Goal: Information Seeking & Learning: Learn about a topic

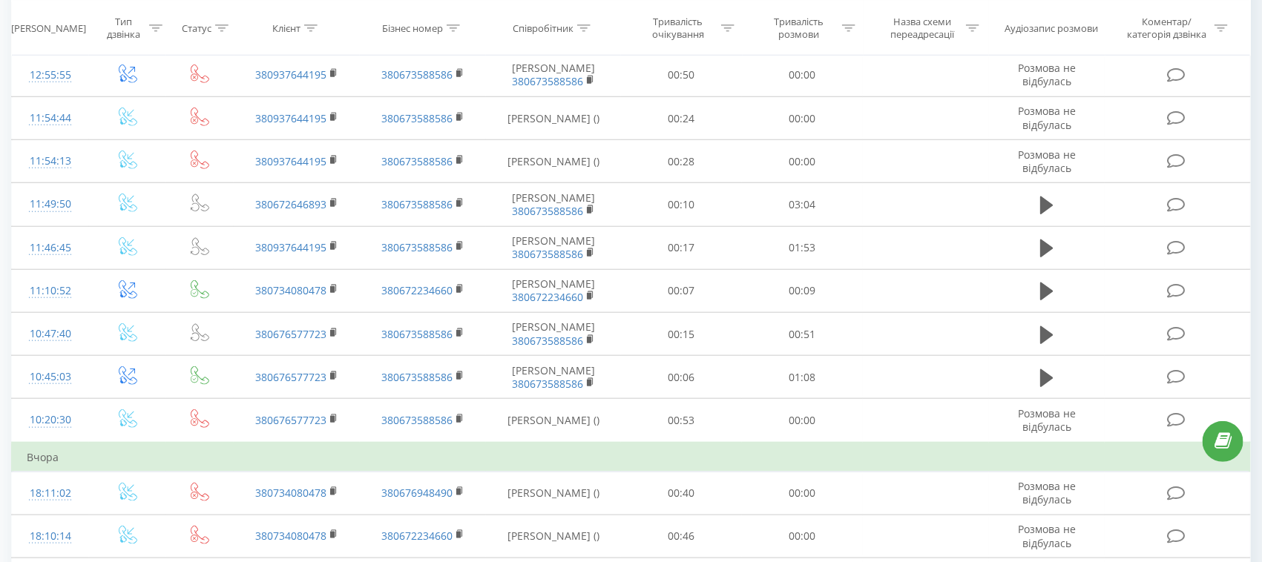
scroll to position [556, 0]
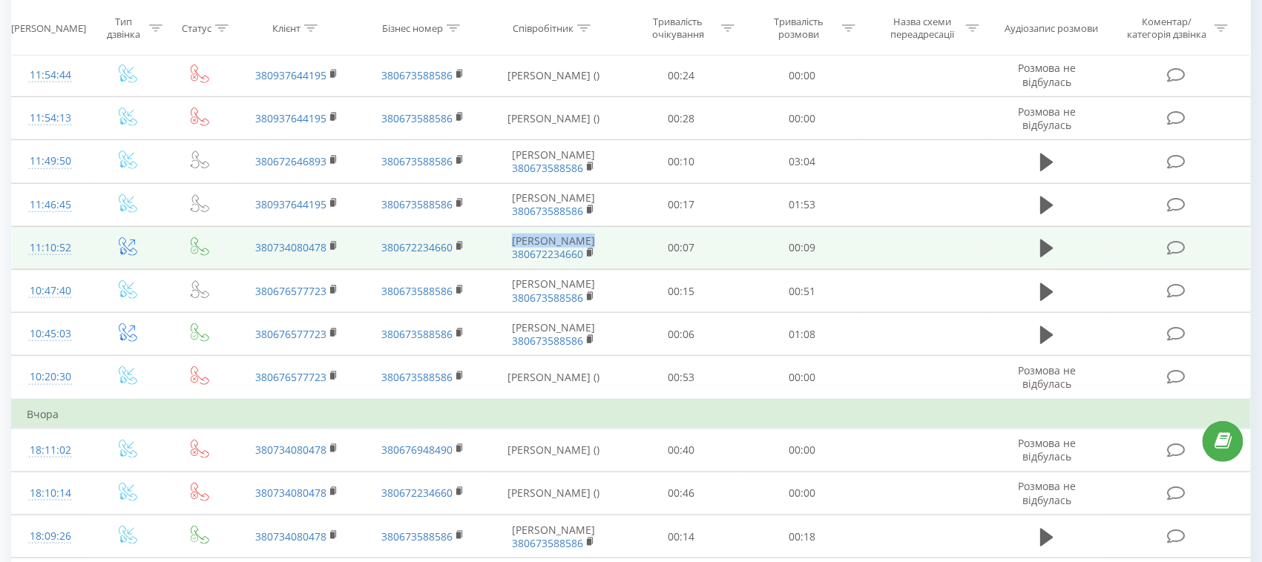
drag, startPoint x: 550, startPoint y: 350, endPoint x: 516, endPoint y: 352, distance: 34.2
click at [516, 269] on td "Медік Наталія 380672234660" at bounding box center [554, 247] width 136 height 43
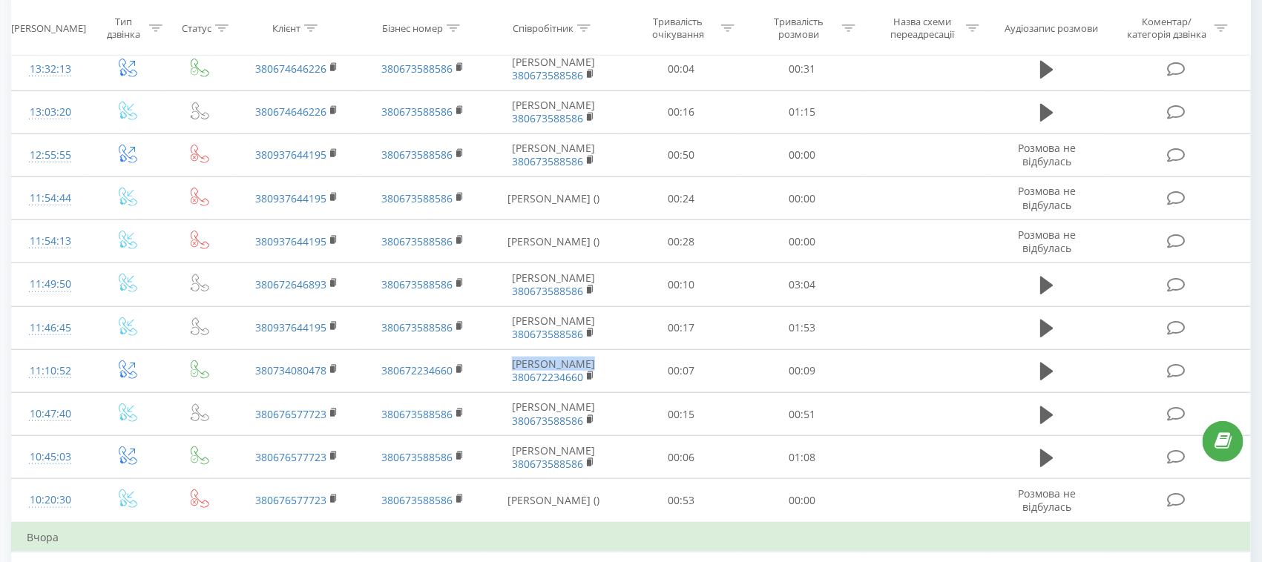
scroll to position [278, 0]
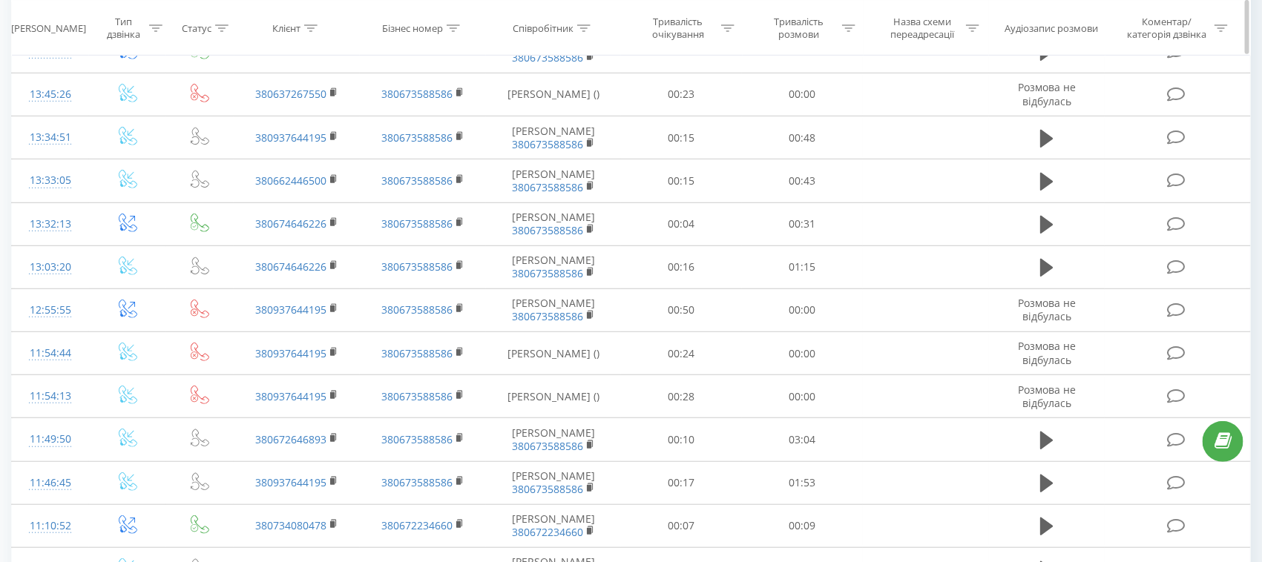
click at [582, 26] on icon at bounding box center [583, 27] width 13 height 7
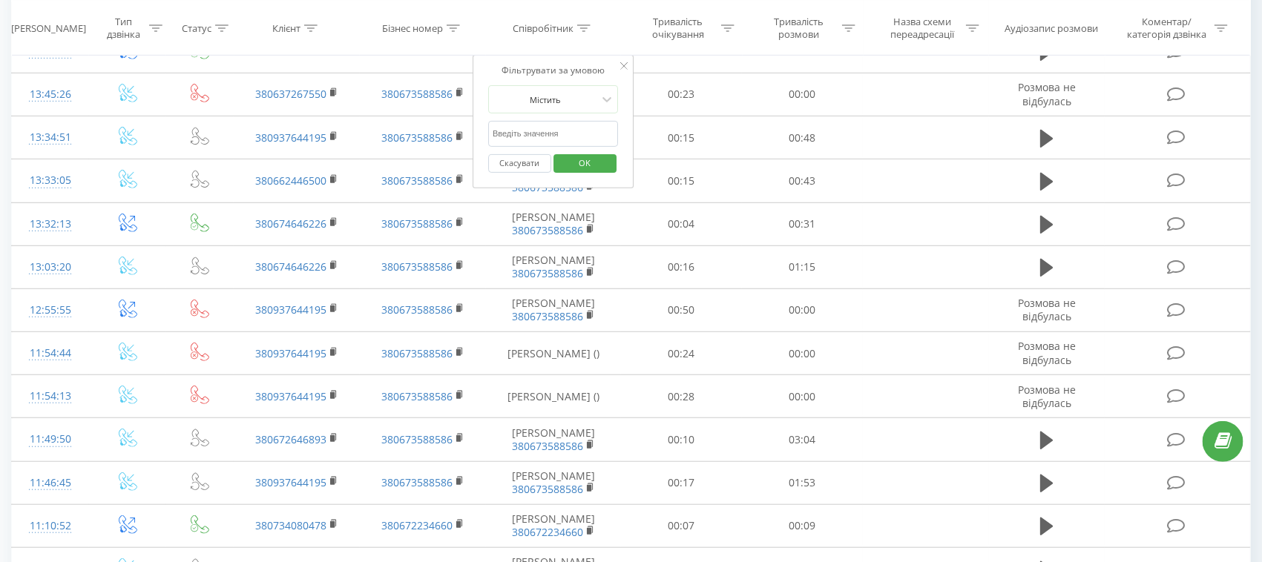
click at [526, 137] on input "text" at bounding box center [553, 134] width 131 height 26
paste input "[PERSON_NAME]"
type input "Медік"
click at [584, 159] on span "OK" at bounding box center [585, 162] width 42 height 23
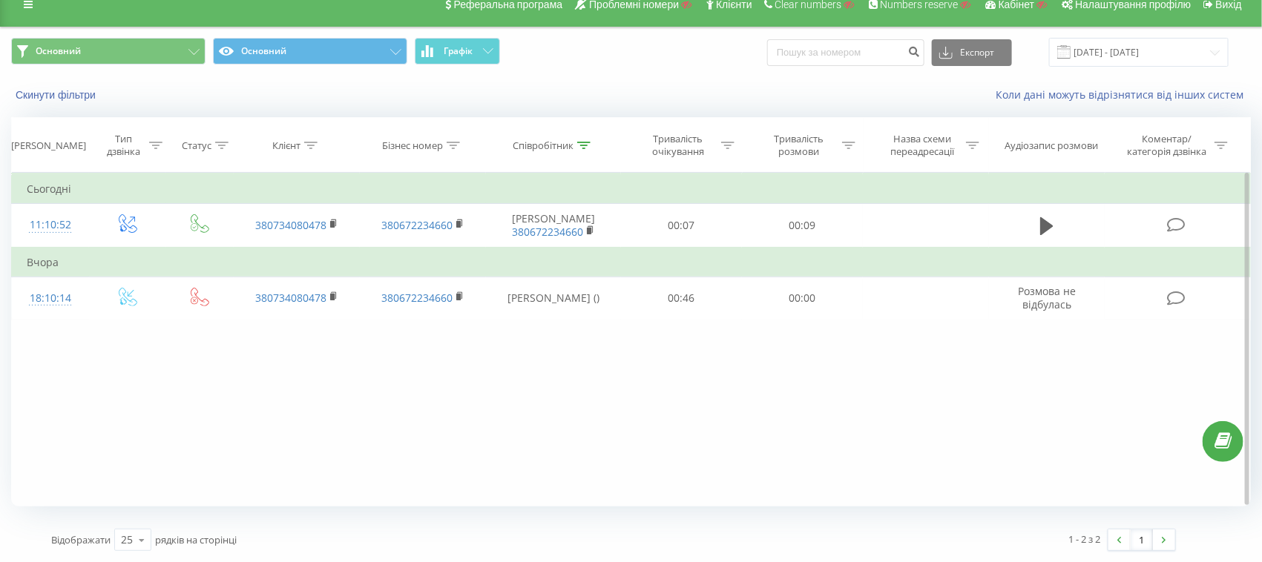
scroll to position [18, 0]
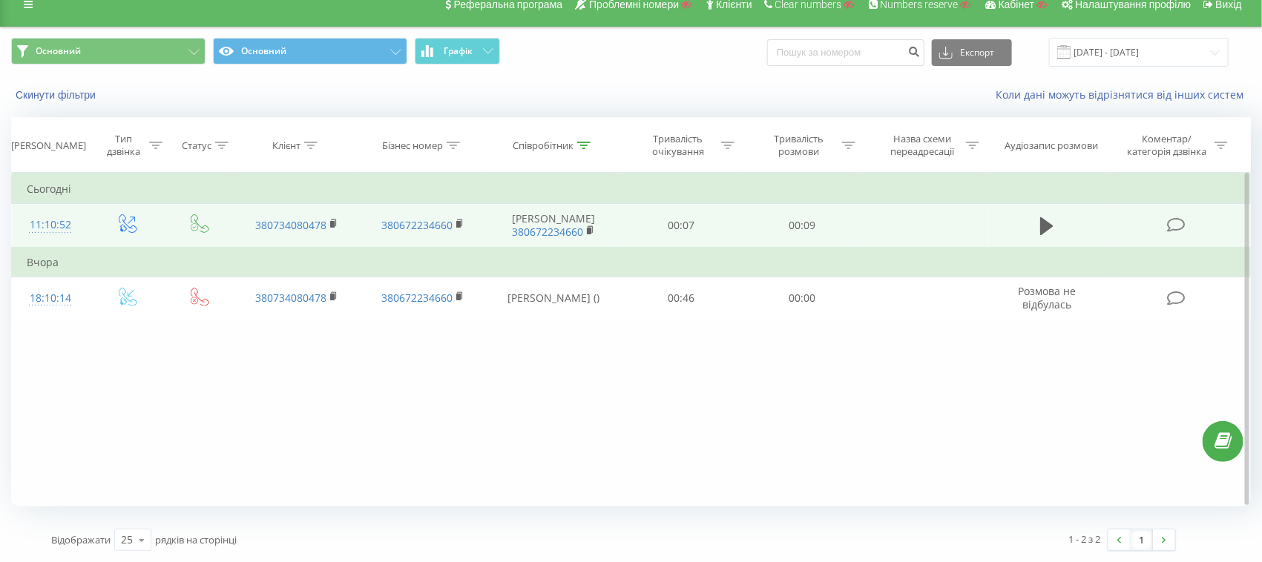
click at [1177, 226] on icon at bounding box center [1176, 225] width 19 height 16
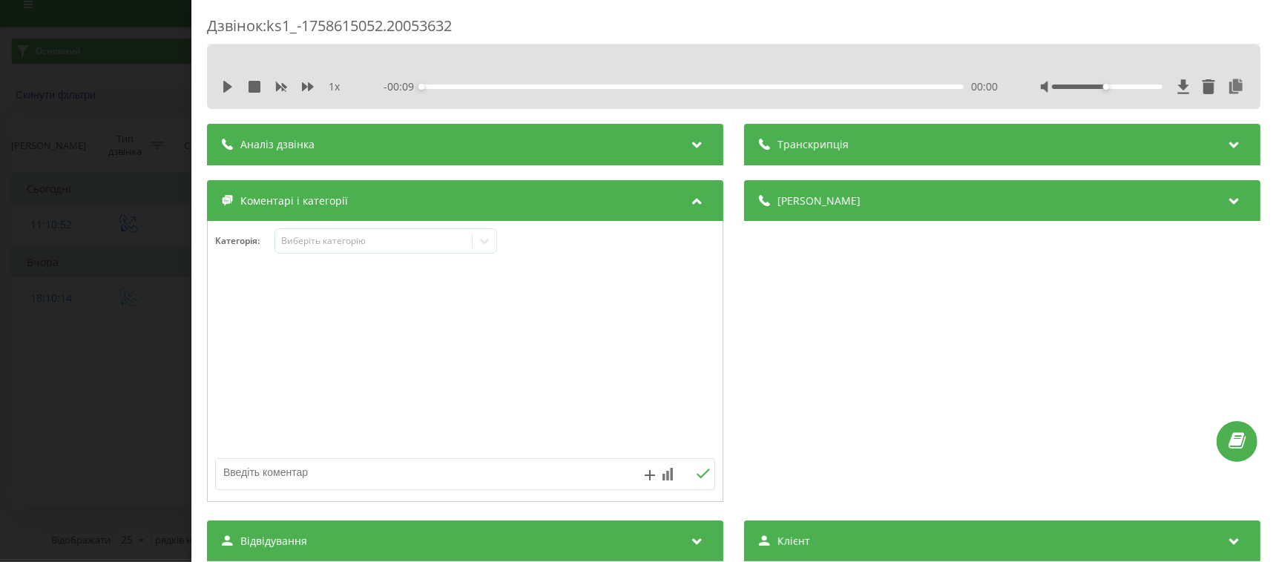
click at [280, 480] on textarea at bounding box center [415, 472] width 398 height 27
type textarea "івпваорл"
click at [145, 251] on div "Дзвінок : ks1_-1758615052.20053632 1 x - 00:09 00:00 00:00 Транскрипція Для AI-…" at bounding box center [638, 281] width 1276 height 562
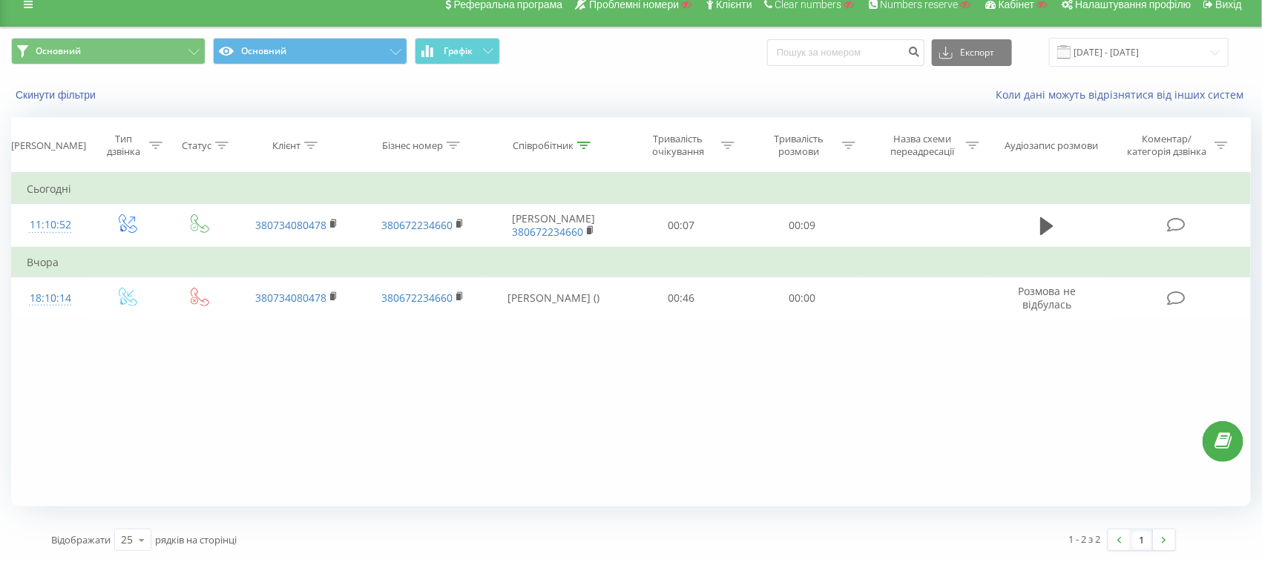
click at [877, 91] on div "Коли дані можуть відрізнятися вiд інших систем" at bounding box center [867, 95] width 788 height 15
click at [592, 146] on div "Співробітник" at bounding box center [554, 145] width 136 height 13
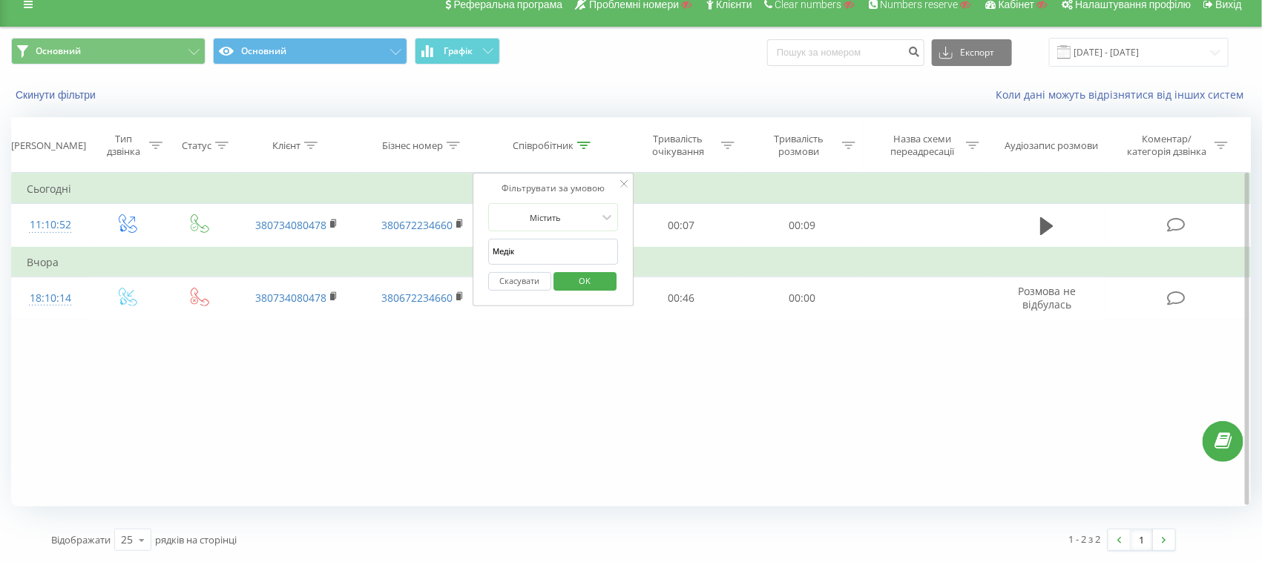
click at [510, 288] on button "Скасувати" at bounding box center [519, 281] width 63 height 19
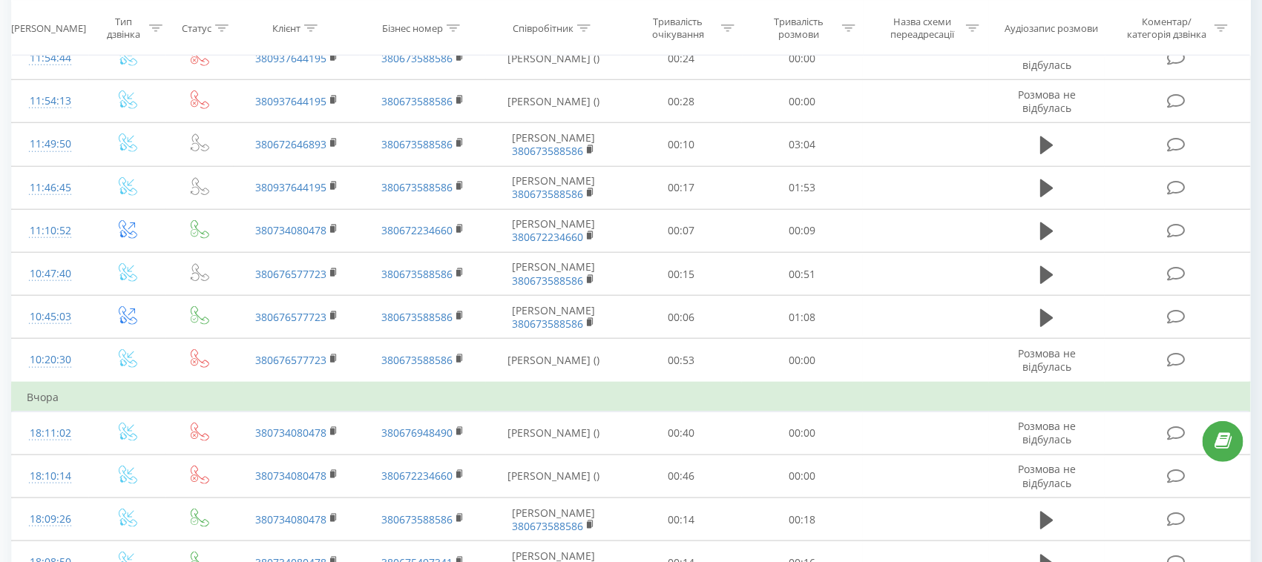
scroll to position [18, 0]
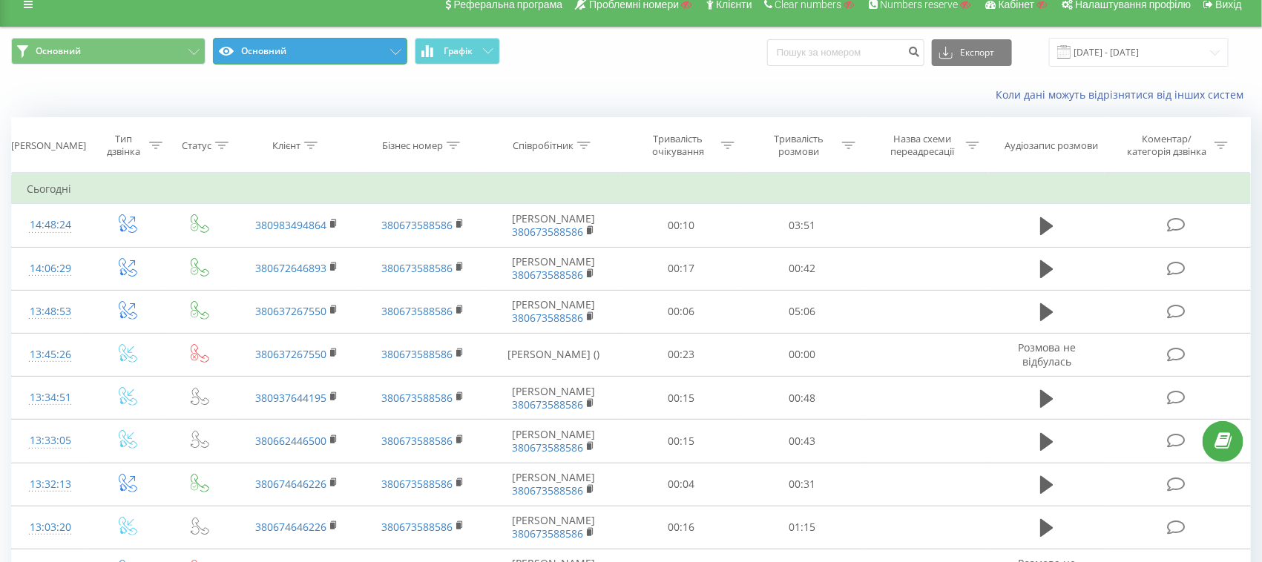
click at [277, 39] on button "Основний" at bounding box center [310, 51] width 194 height 27
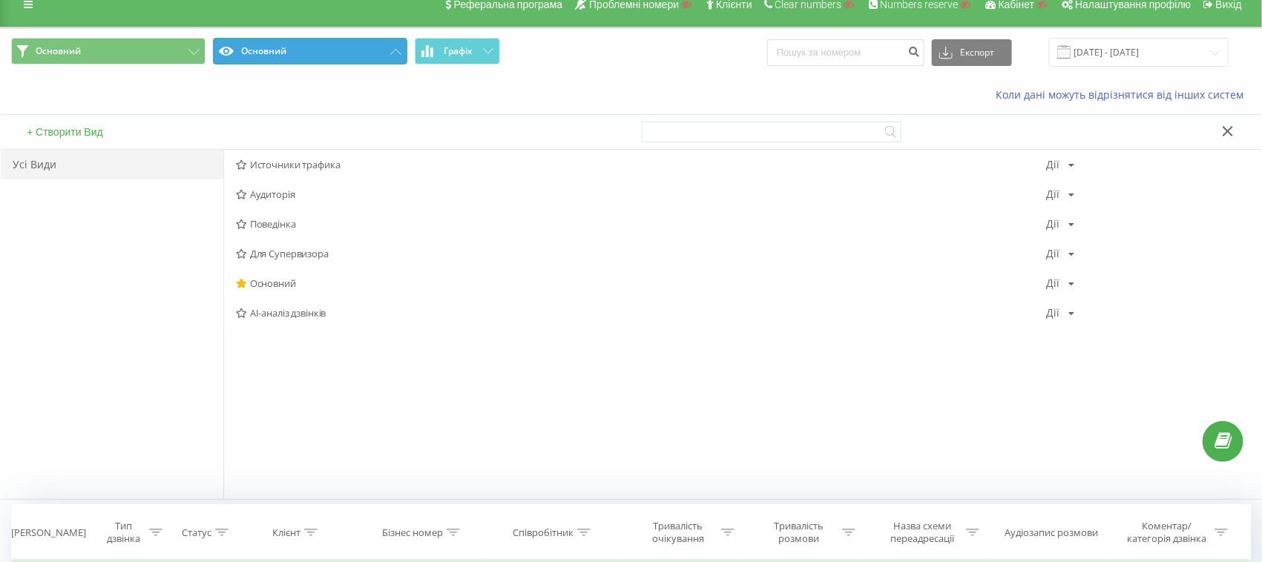
click at [236, 57] on button "Основний" at bounding box center [310, 51] width 194 height 27
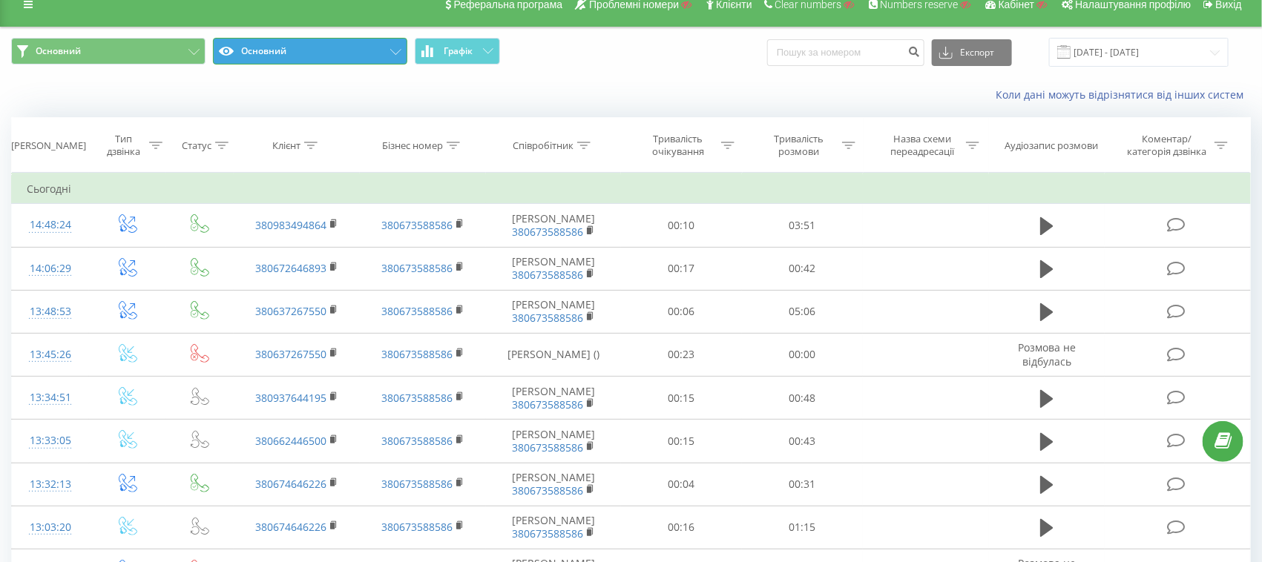
click at [307, 50] on button "Основний" at bounding box center [310, 51] width 194 height 27
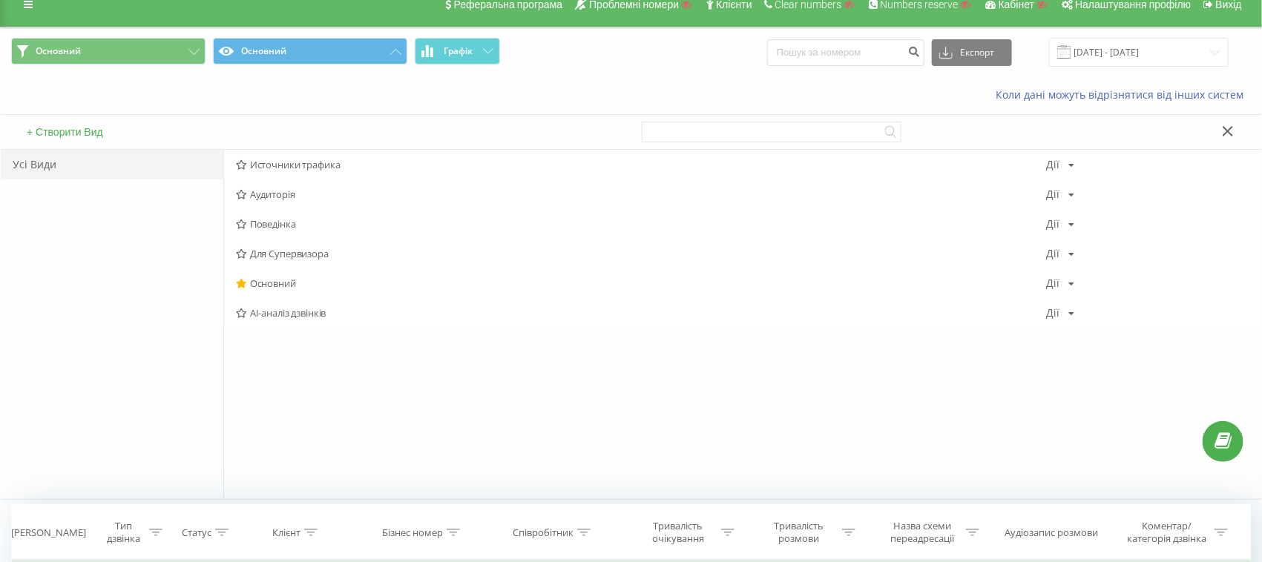
click at [82, 131] on button "+ Створити Вид" at bounding box center [64, 131] width 85 height 13
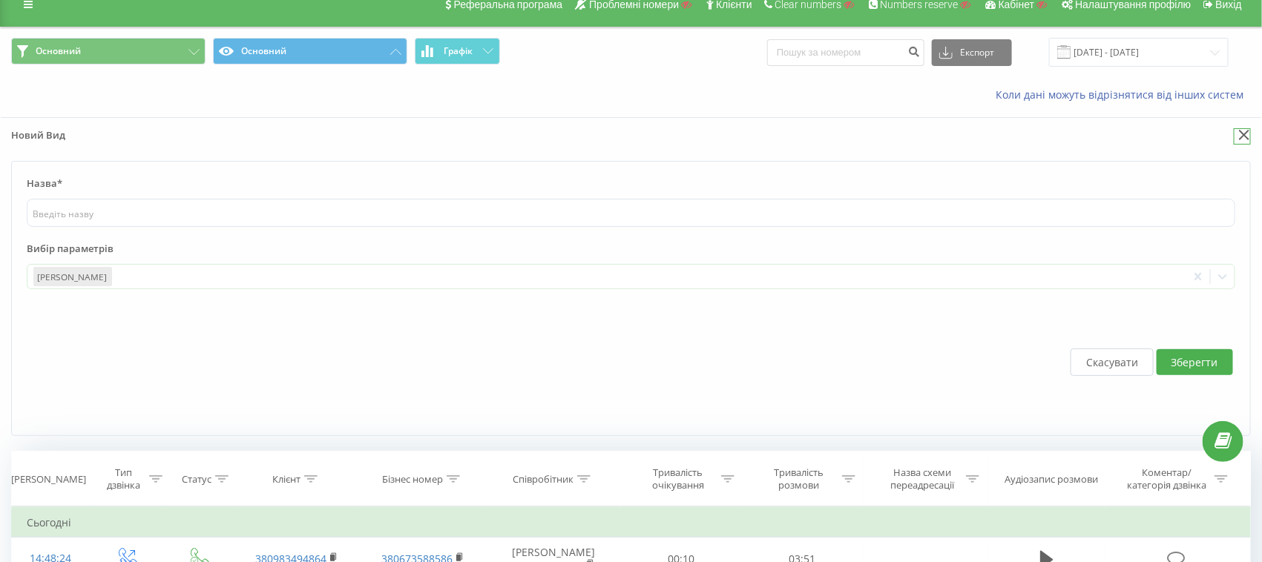
click at [1243, 130] on icon at bounding box center [1244, 135] width 11 height 10
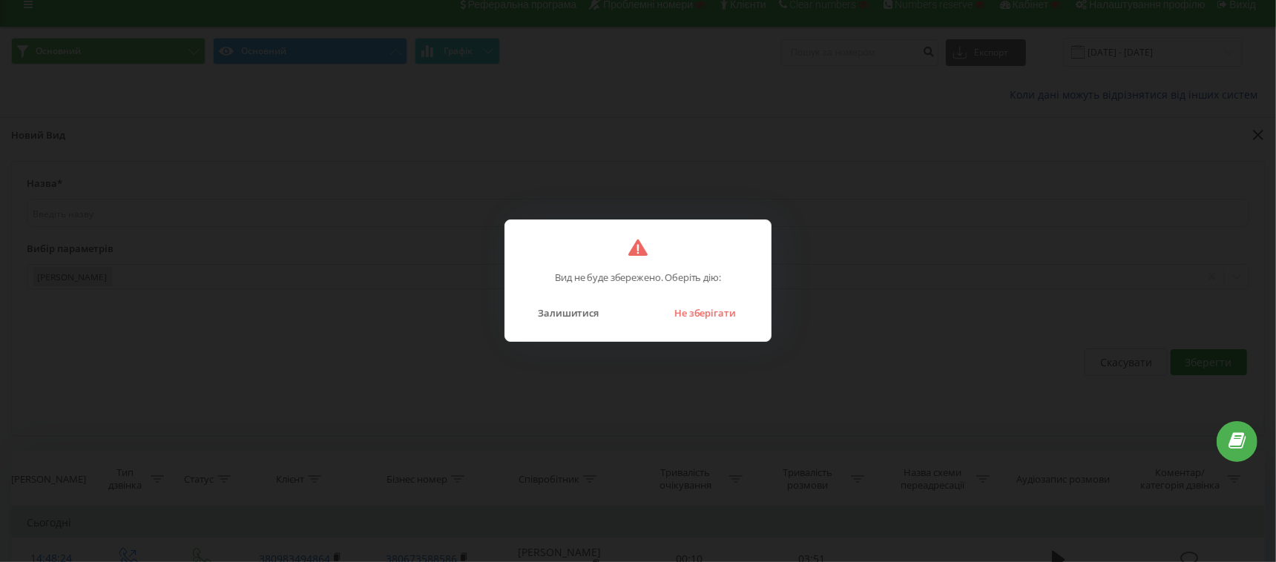
click at [691, 297] on div "Залишитися Не зберігати" at bounding box center [638, 304] width 236 height 38
click at [686, 308] on button "Не зберігати" at bounding box center [705, 312] width 76 height 19
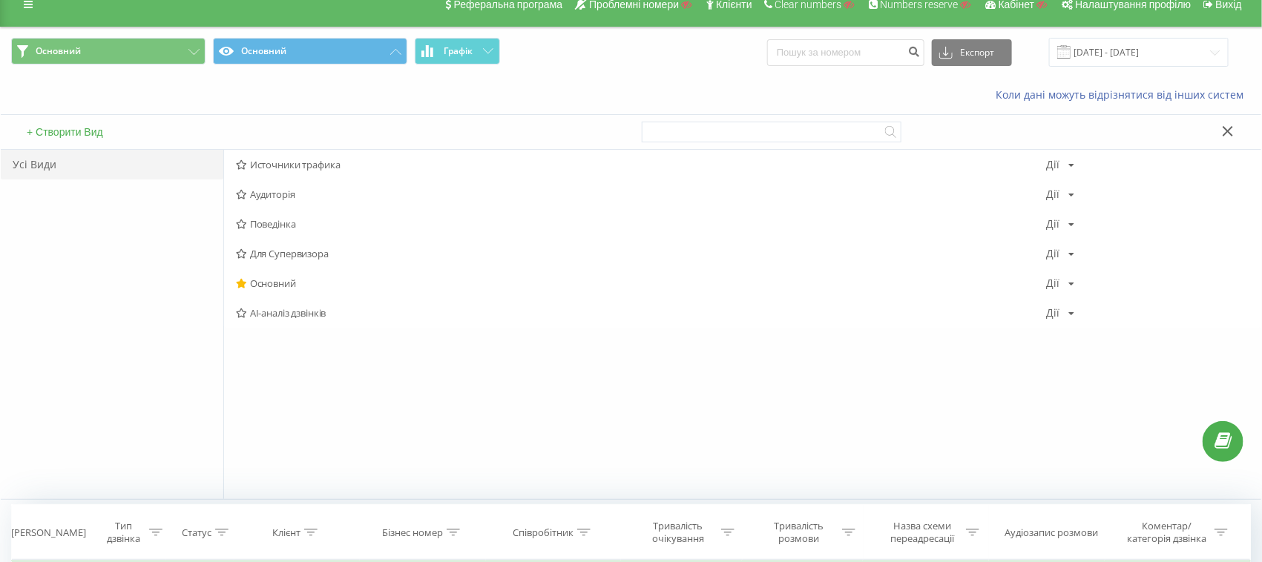
click at [81, 129] on button "+ Створити Вид" at bounding box center [64, 131] width 85 height 13
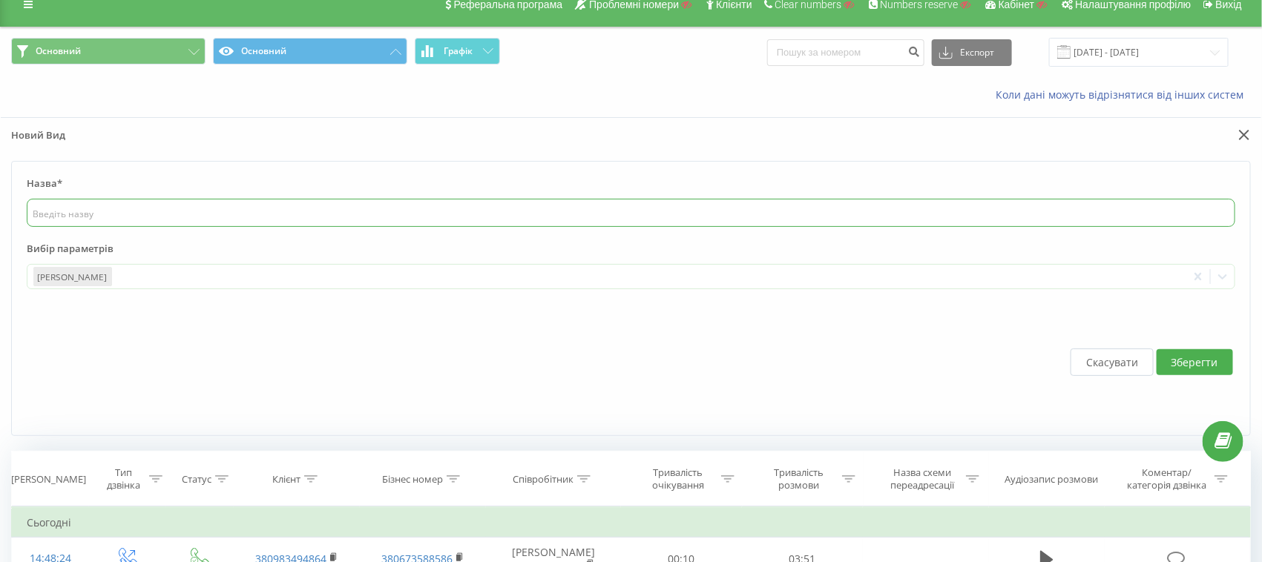
click at [121, 214] on input "text" at bounding box center [631, 213] width 1208 height 28
type input "саприьтбю."
click at [162, 288] on div "Дата дзвінка" at bounding box center [631, 276] width 1208 height 25
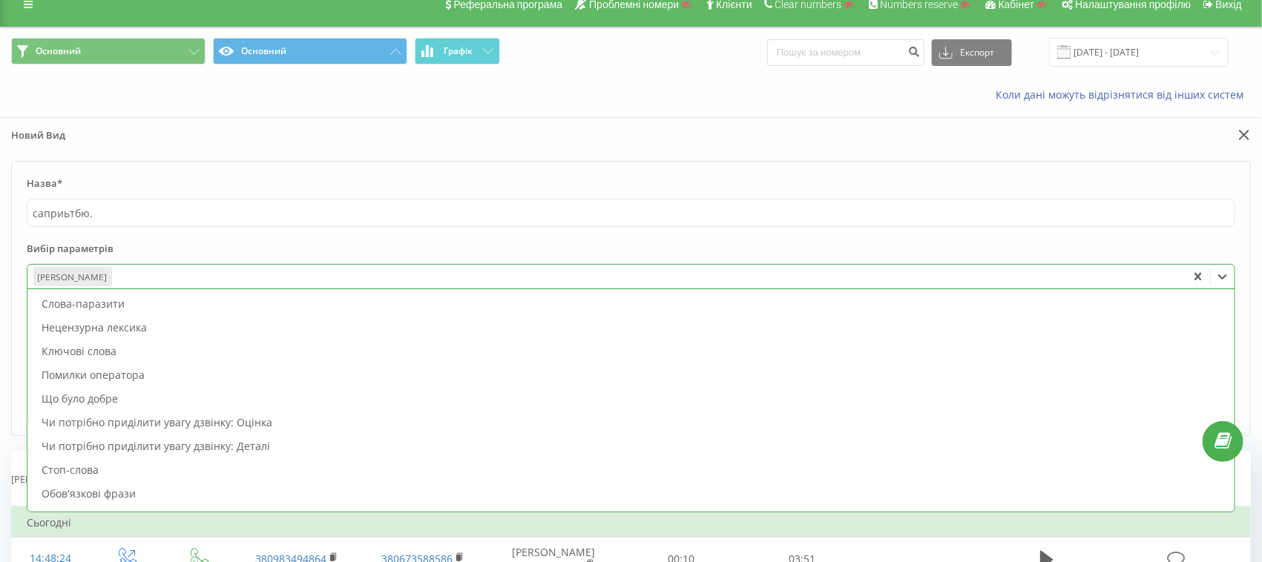
scroll to position [370, 0]
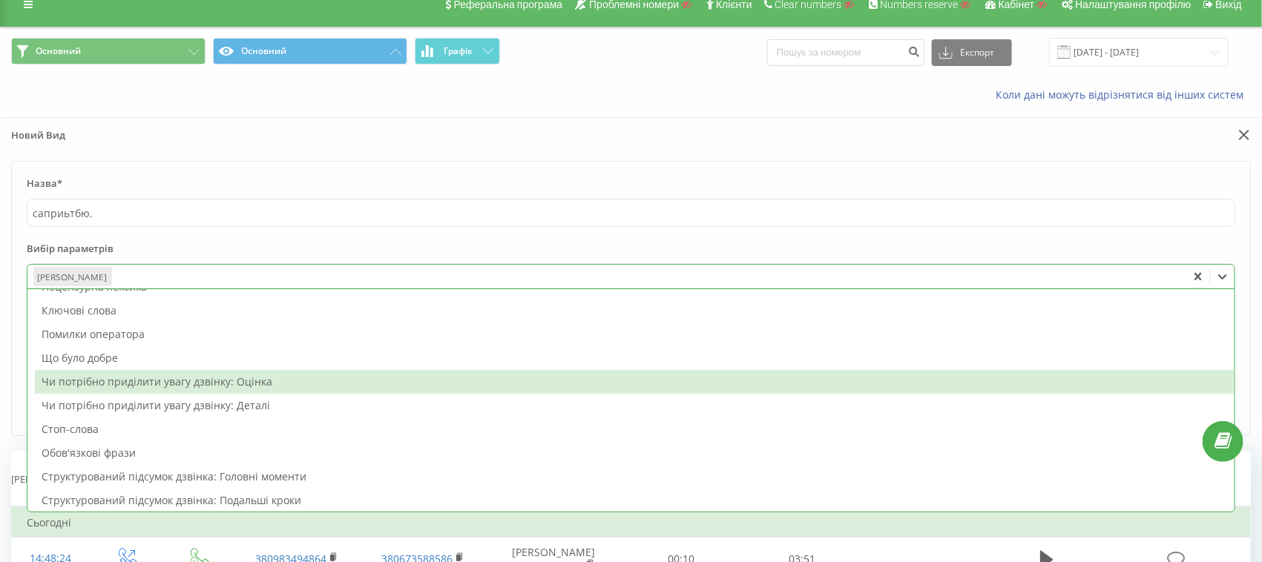
click at [88, 382] on div "Чи потрібно приділити увагу дзвінку: Оцінка" at bounding box center [635, 382] width 1200 height 24
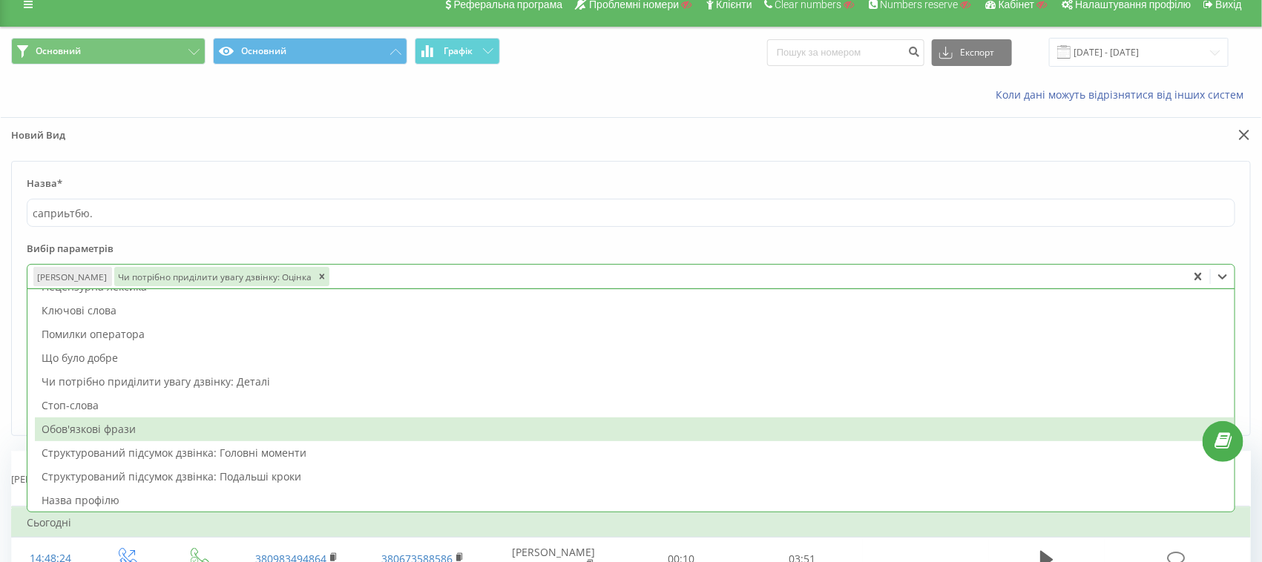
click at [79, 438] on div "Обов'язкові фрази" at bounding box center [635, 430] width 1200 height 24
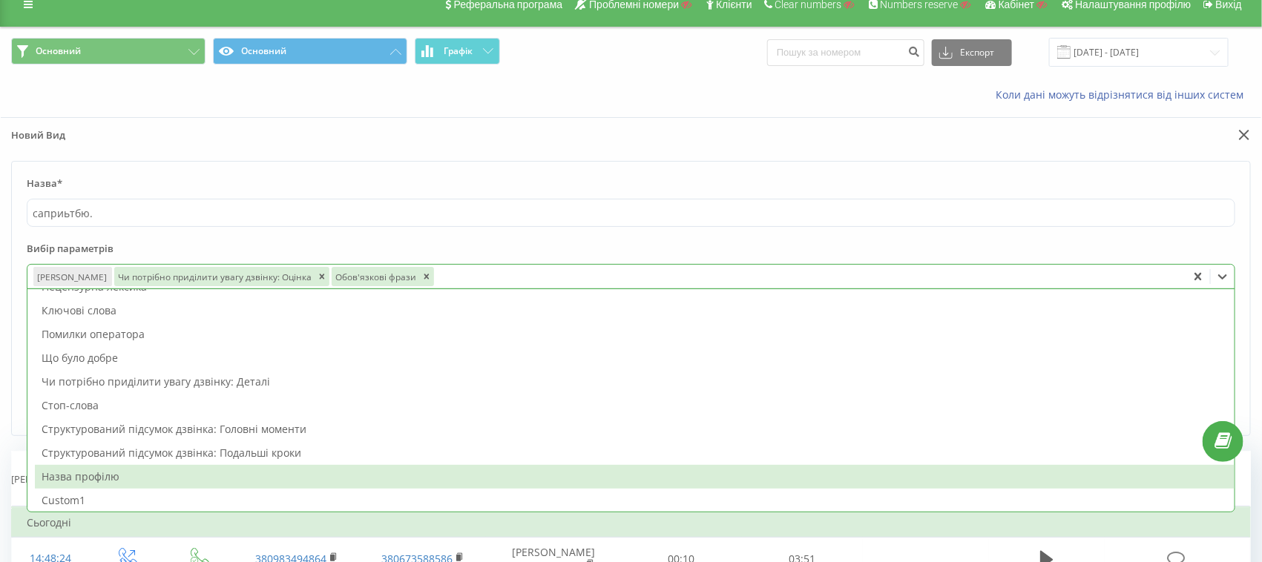
click at [88, 477] on div "Назва профілю" at bounding box center [635, 477] width 1200 height 24
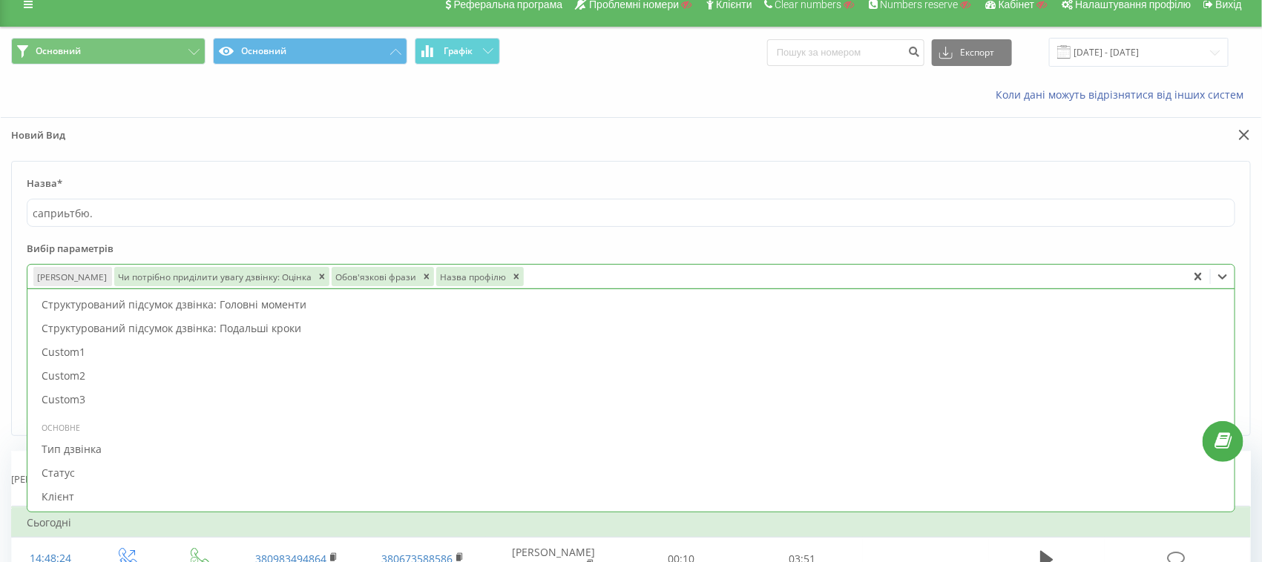
scroll to position [648, 0]
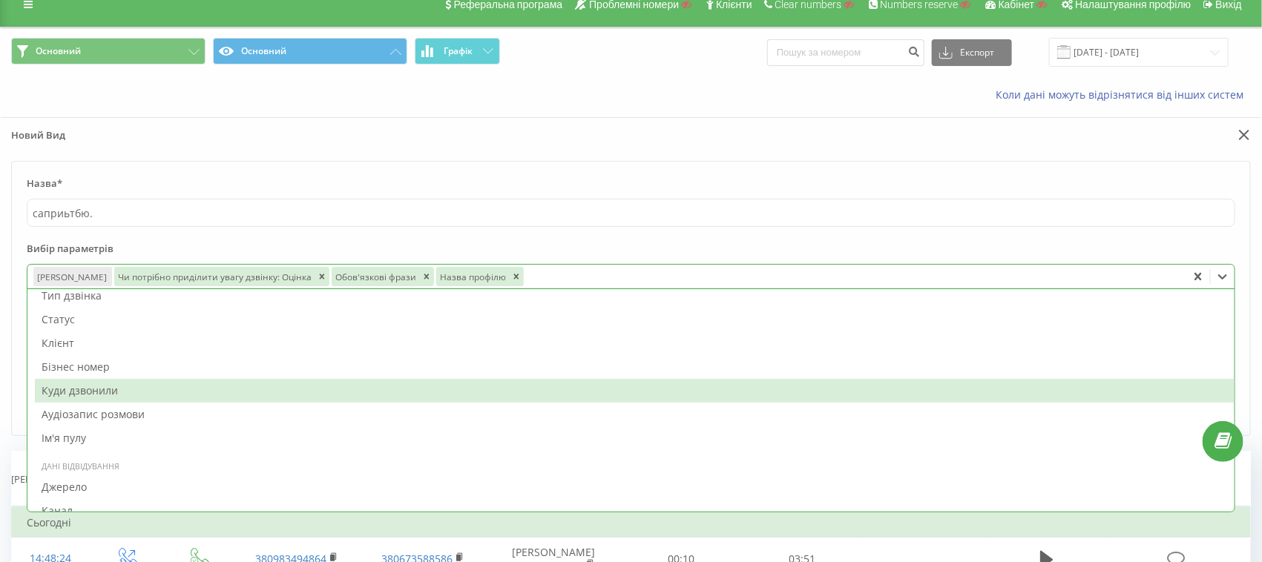
click at [85, 381] on div "Куди дзвонили" at bounding box center [635, 391] width 1200 height 24
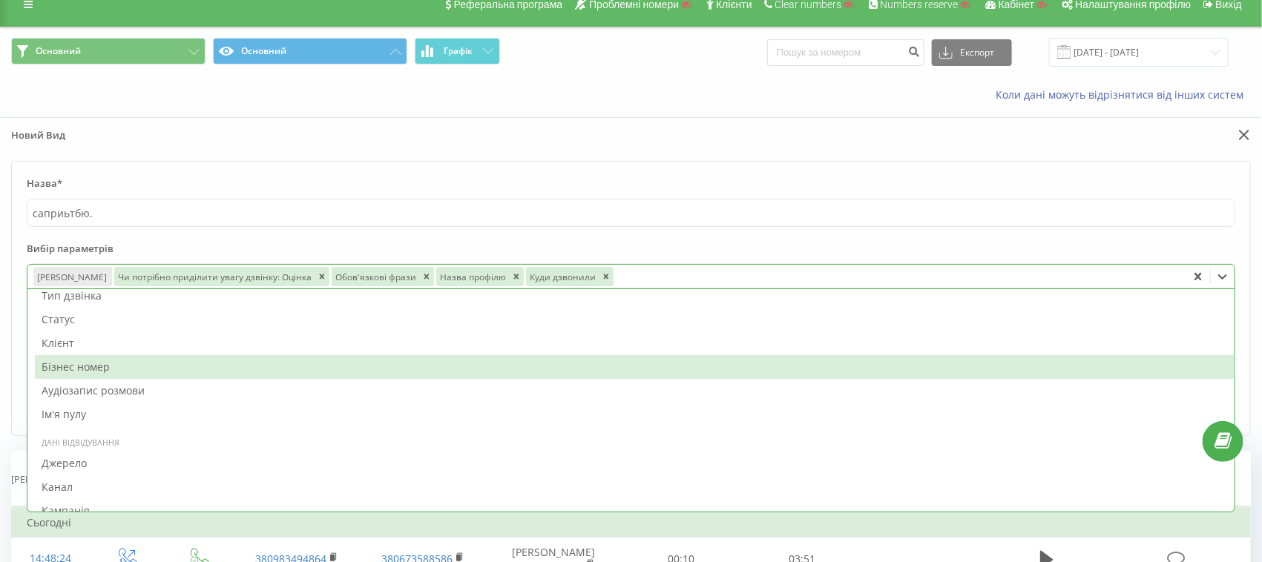
click at [24, 310] on form "Назва* саприьтбю. Вибір параметрів option Куди дзвонили, selected. 68 results a…" at bounding box center [631, 298] width 1240 height 275
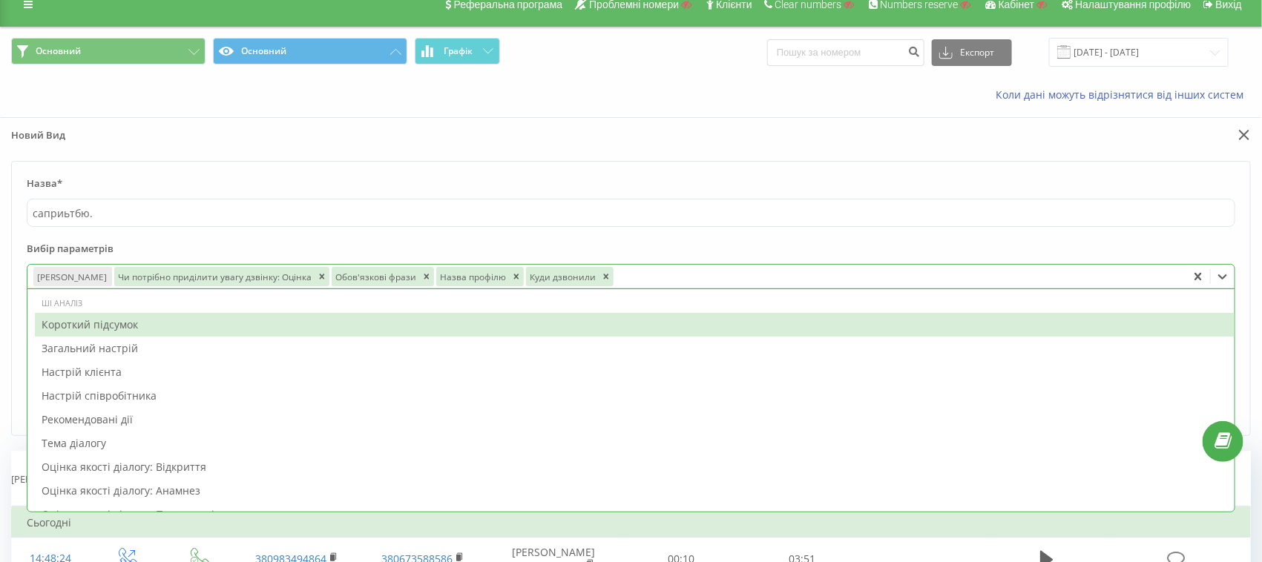
click at [637, 269] on div at bounding box center [898, 277] width 565 height 17
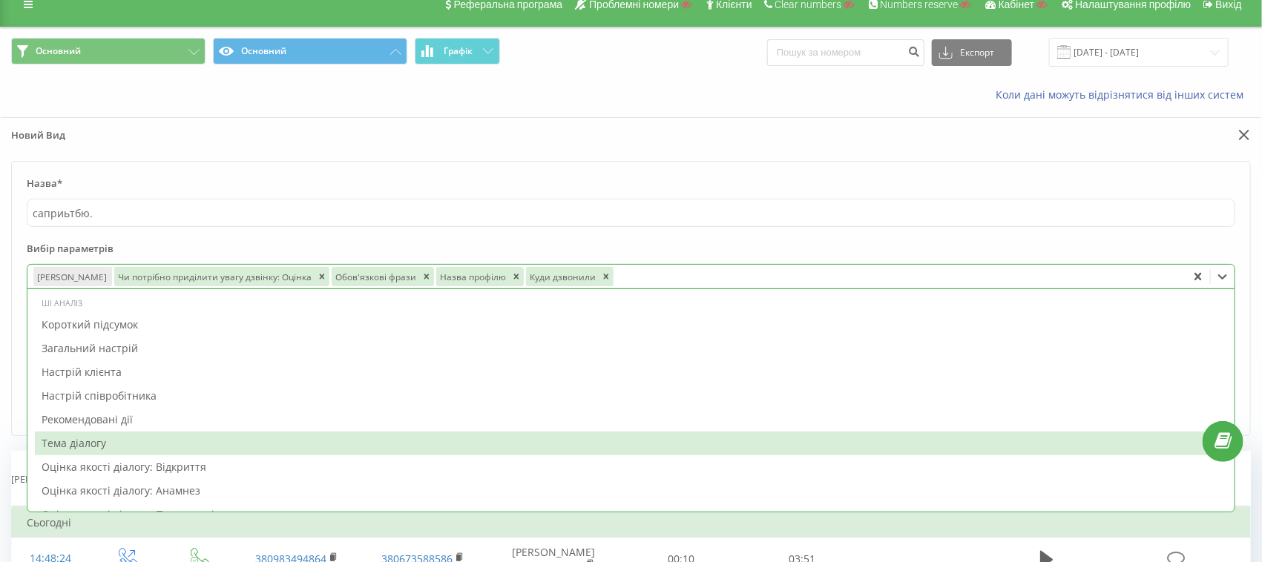
click at [118, 437] on div "Тема діалогу" at bounding box center [635, 444] width 1200 height 24
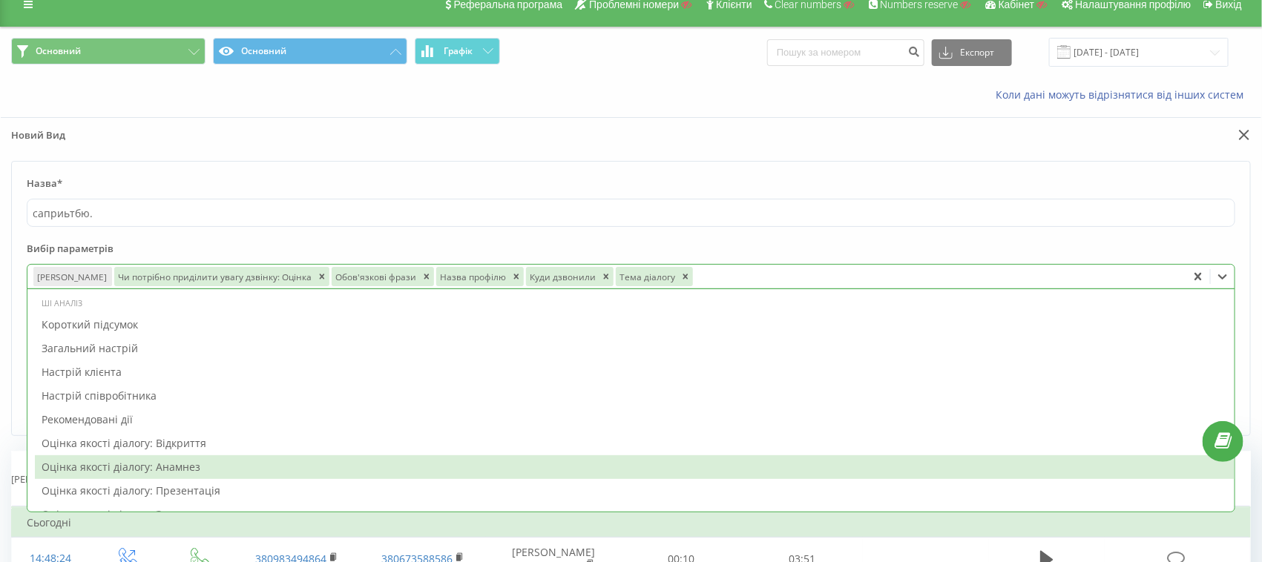
click at [113, 473] on div "Оцінка якості діалогу: Анамнез" at bounding box center [635, 467] width 1200 height 24
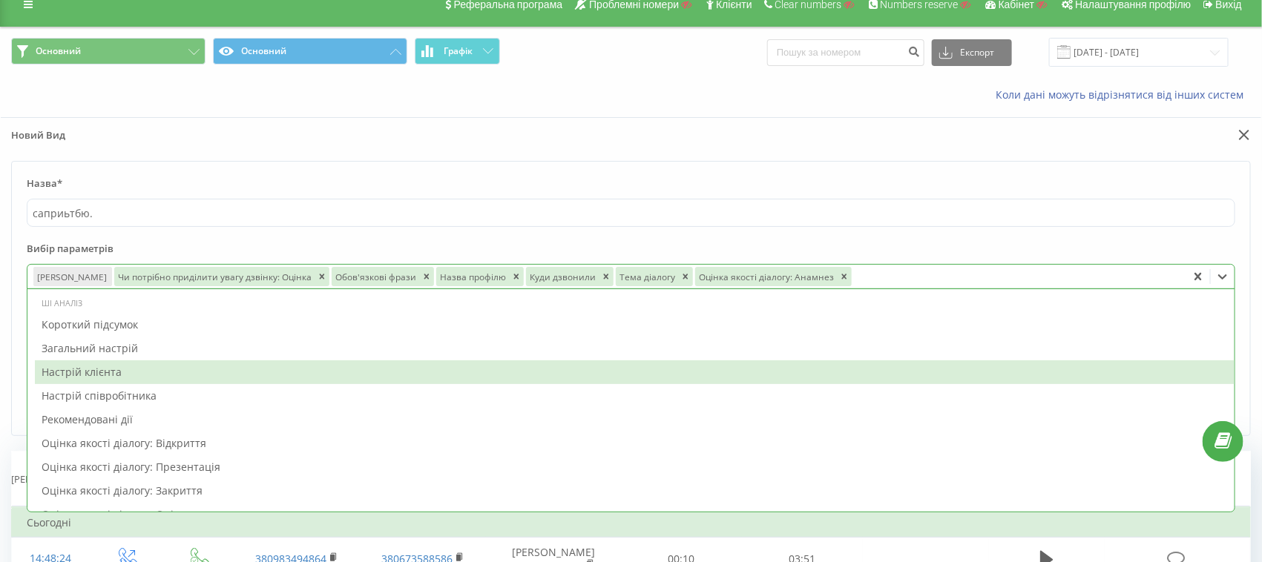
click at [113, 372] on div "Настрій клієнта" at bounding box center [635, 373] width 1200 height 24
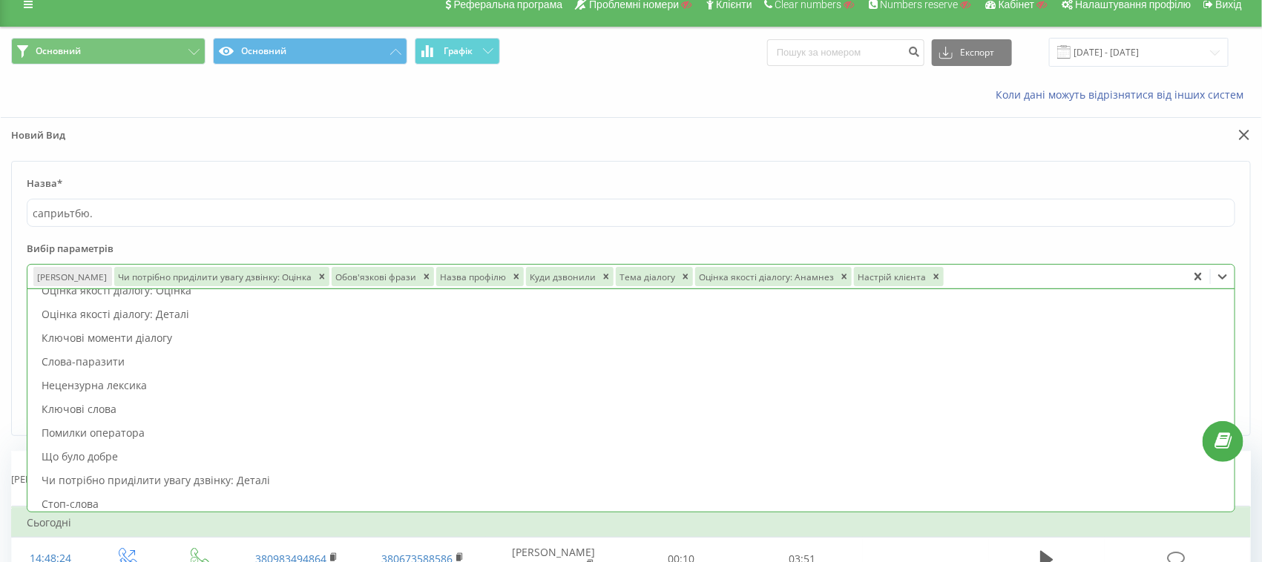
scroll to position [278, 0]
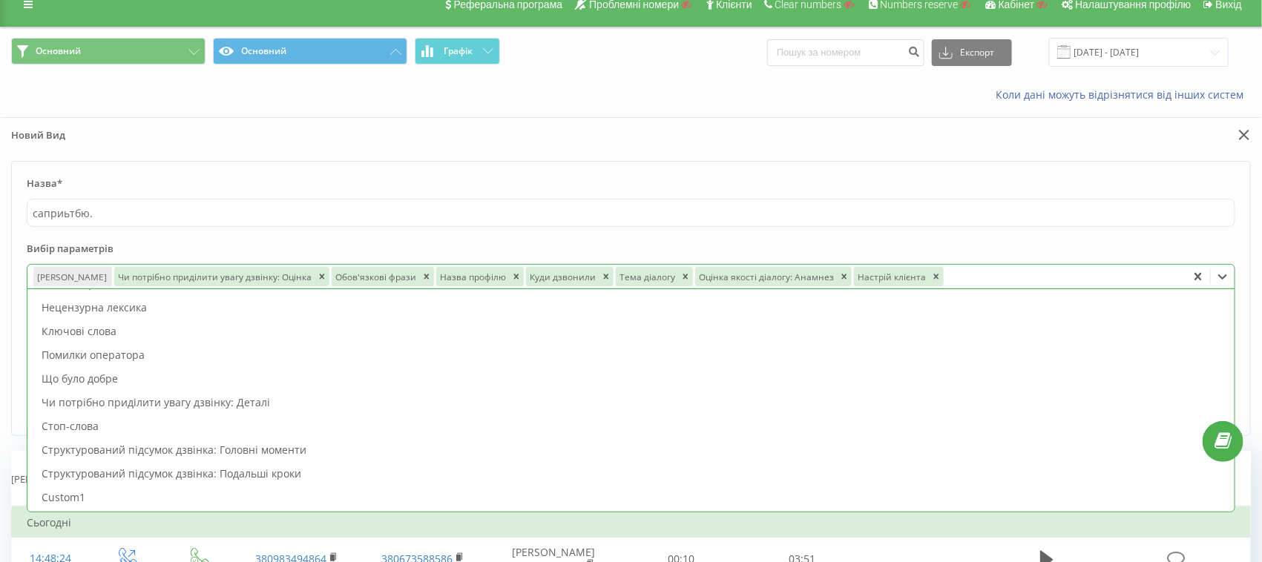
drag, startPoint x: 108, startPoint y: 375, endPoint x: 93, endPoint y: 380, distance: 15.0
click at [107, 375] on div "Що було добре" at bounding box center [635, 379] width 1200 height 24
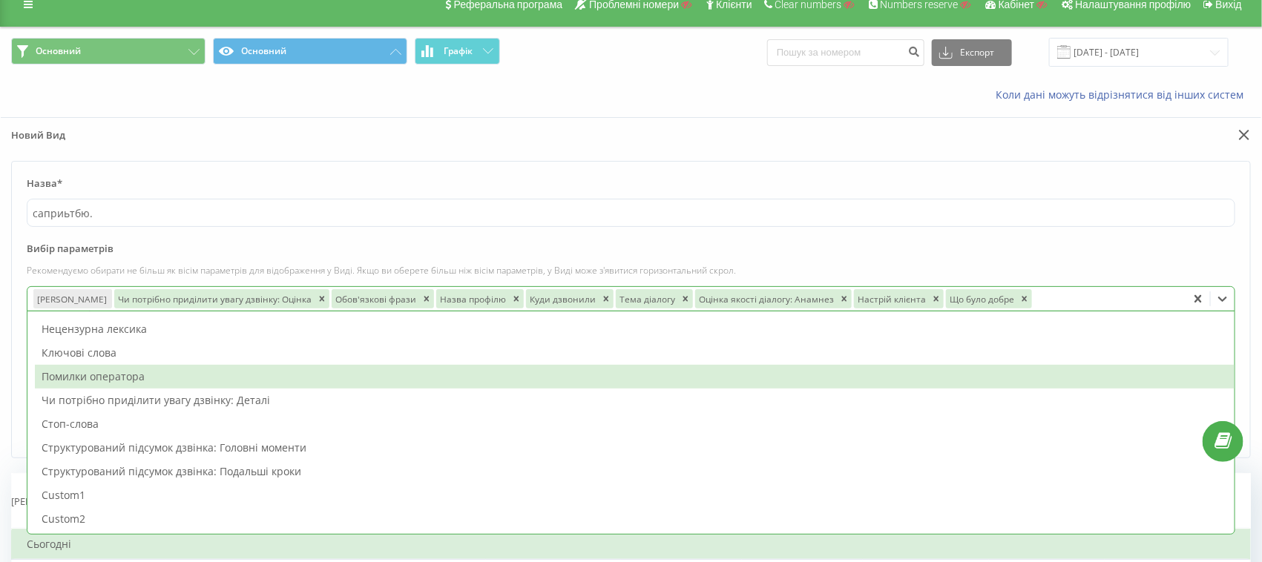
click at [62, 423] on div "Стоп-слова" at bounding box center [635, 424] width 1200 height 24
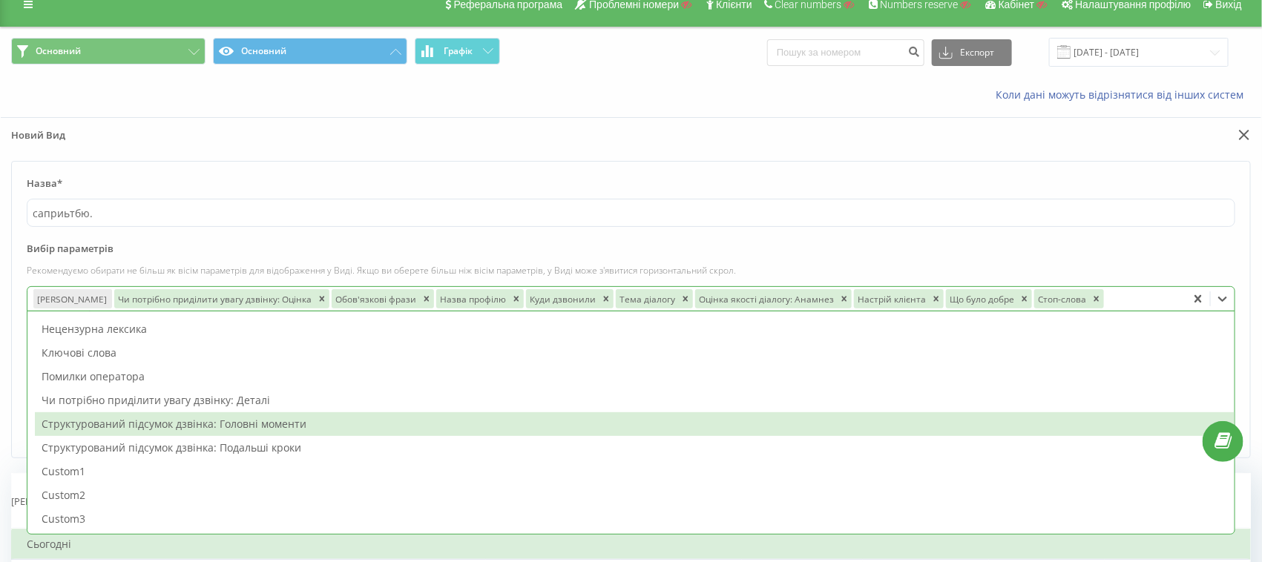
drag, startPoint x: 74, startPoint y: 464, endPoint x: 75, endPoint y: 473, distance: 8.9
click at [75, 464] on div "Custom1" at bounding box center [635, 472] width 1200 height 24
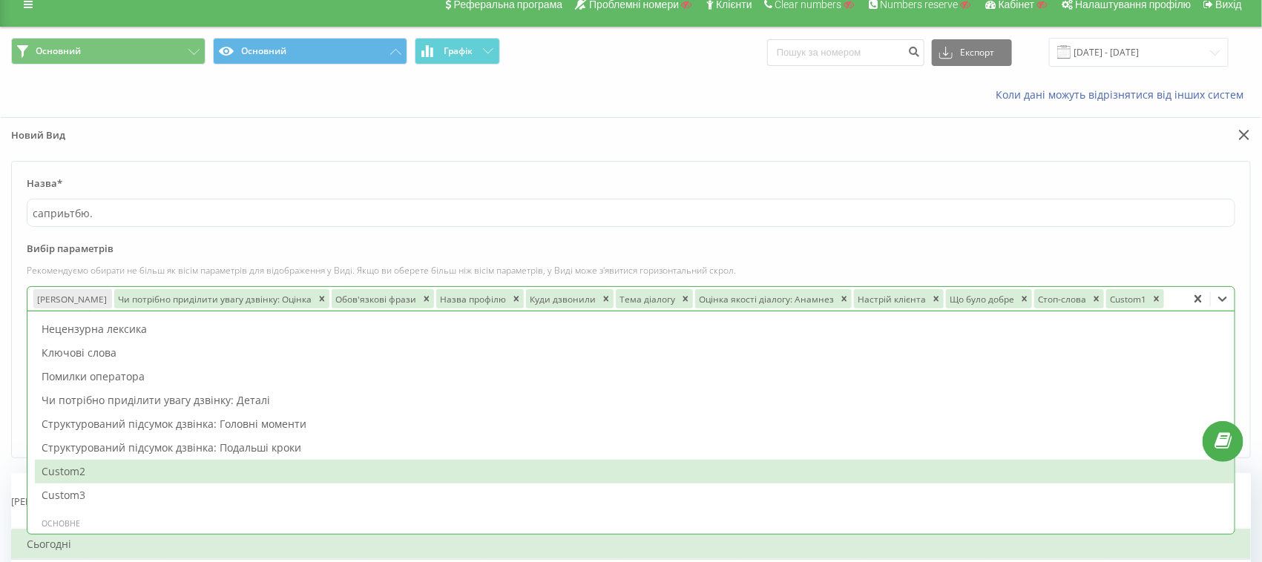
click at [83, 495] on div "Custom3" at bounding box center [635, 496] width 1200 height 24
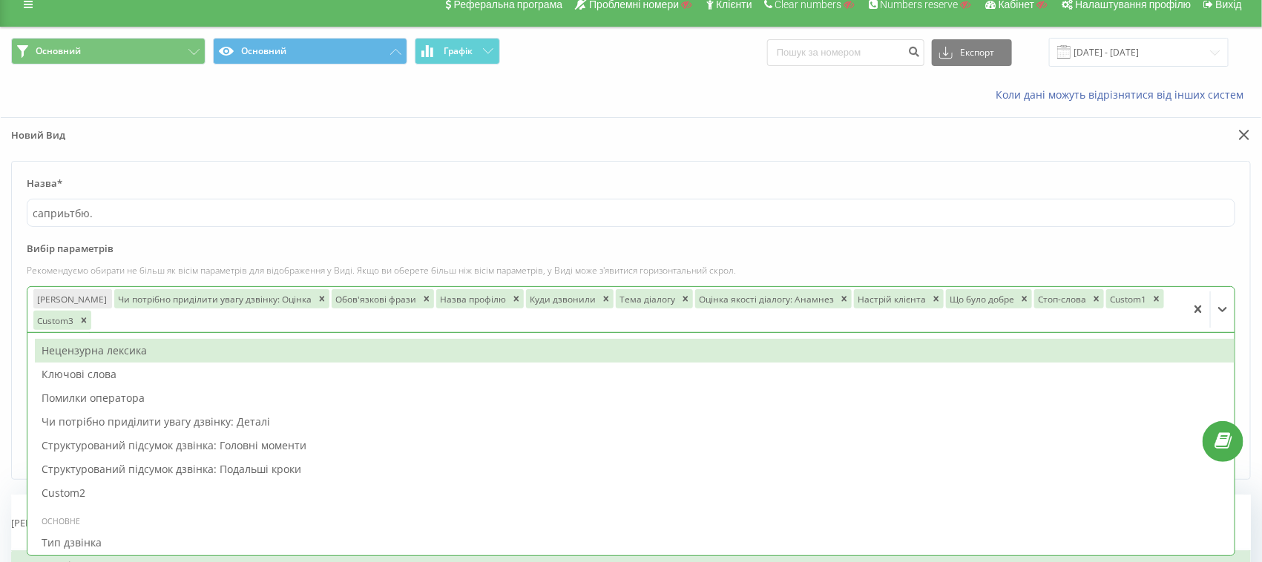
drag, startPoint x: 429, startPoint y: 196, endPoint x: 436, endPoint y: 197, distance: 7.6
click at [430, 195] on label "Назва*" at bounding box center [631, 188] width 1208 height 22
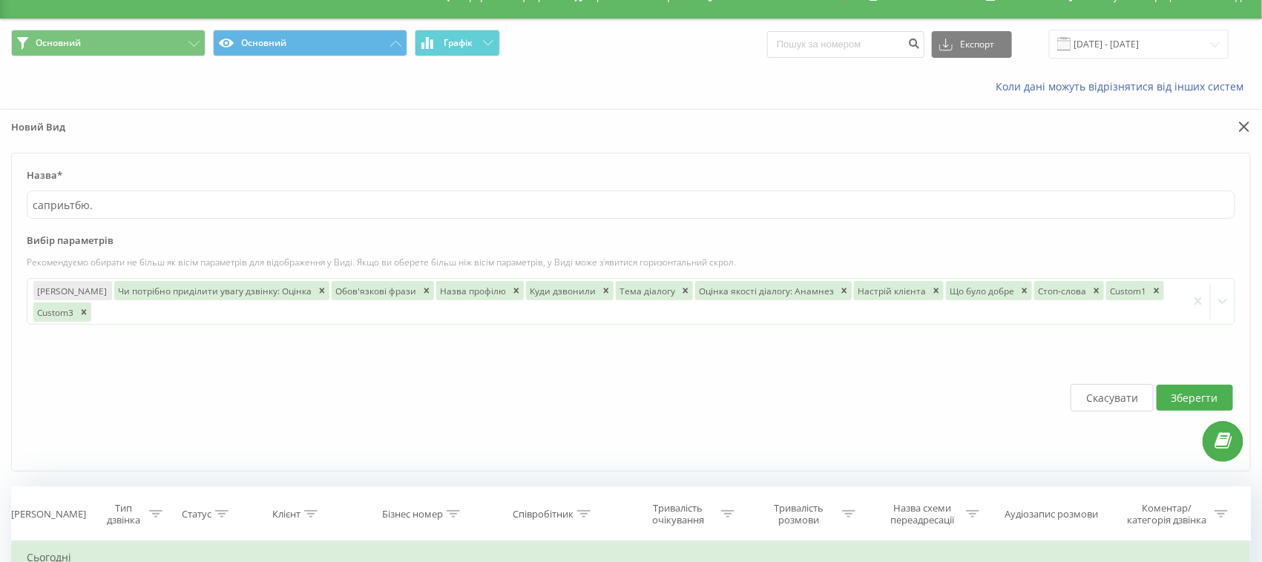
scroll to position [0, 0]
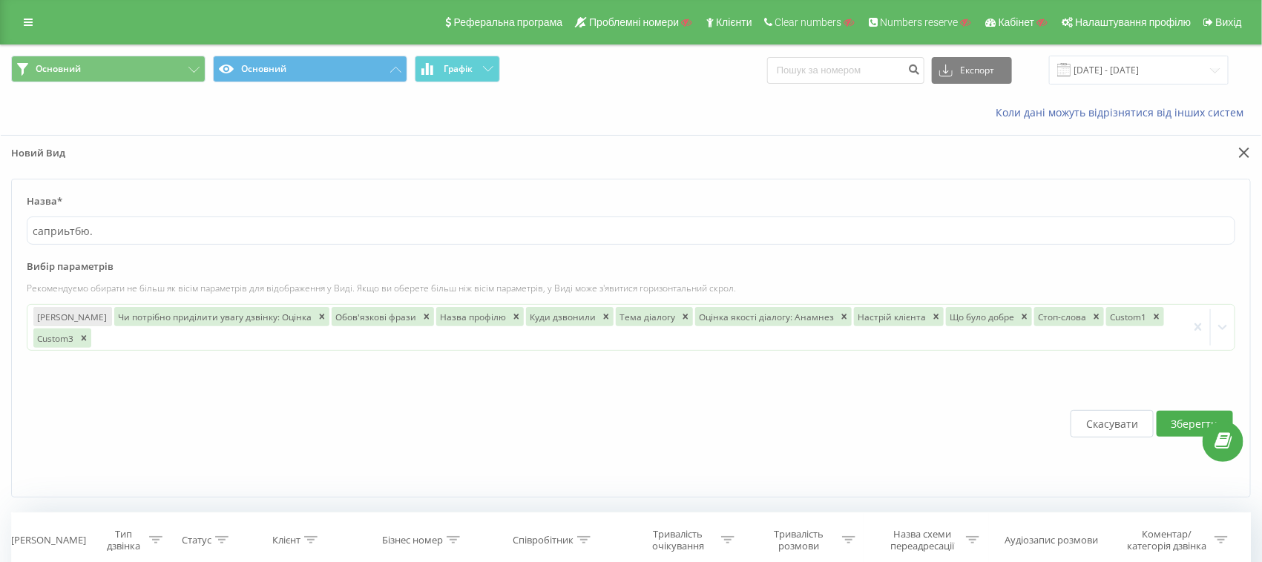
click at [1128, 421] on button "Скасувати" at bounding box center [1111, 423] width 83 height 27
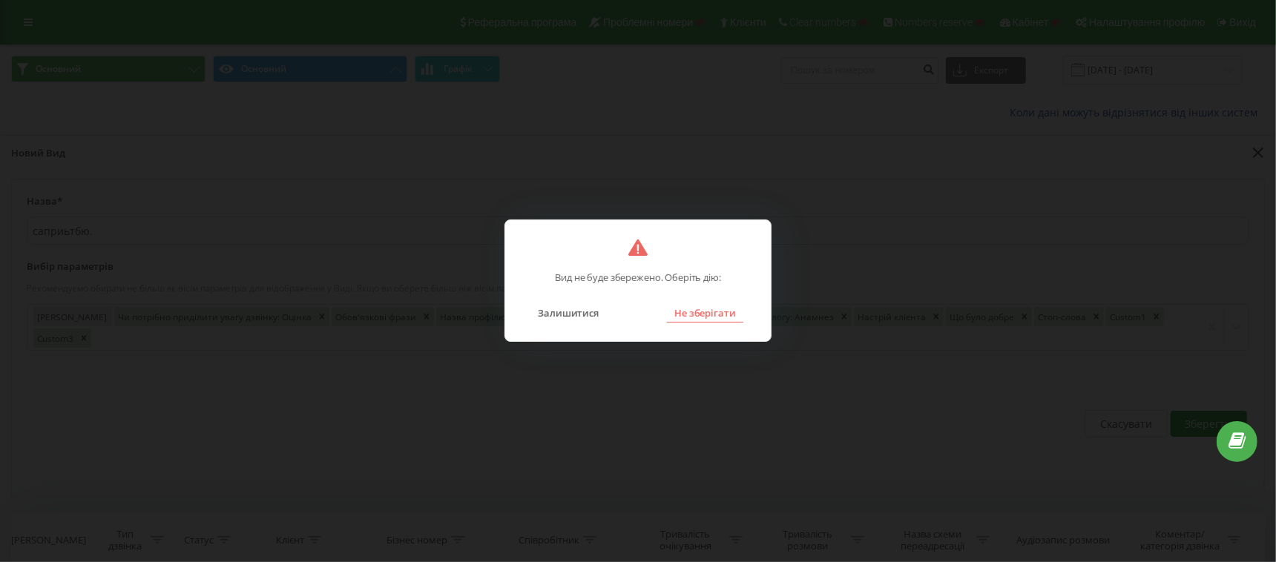
click at [700, 309] on button "Не зберігати" at bounding box center [705, 312] width 76 height 19
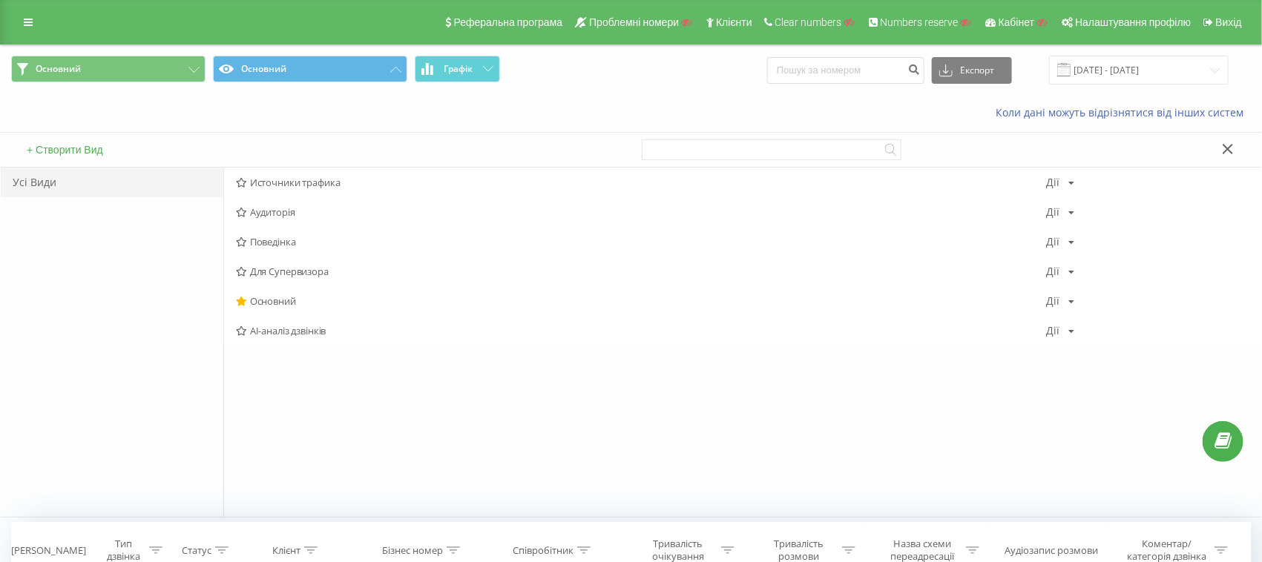
click at [1223, 153] on icon at bounding box center [1228, 149] width 11 height 10
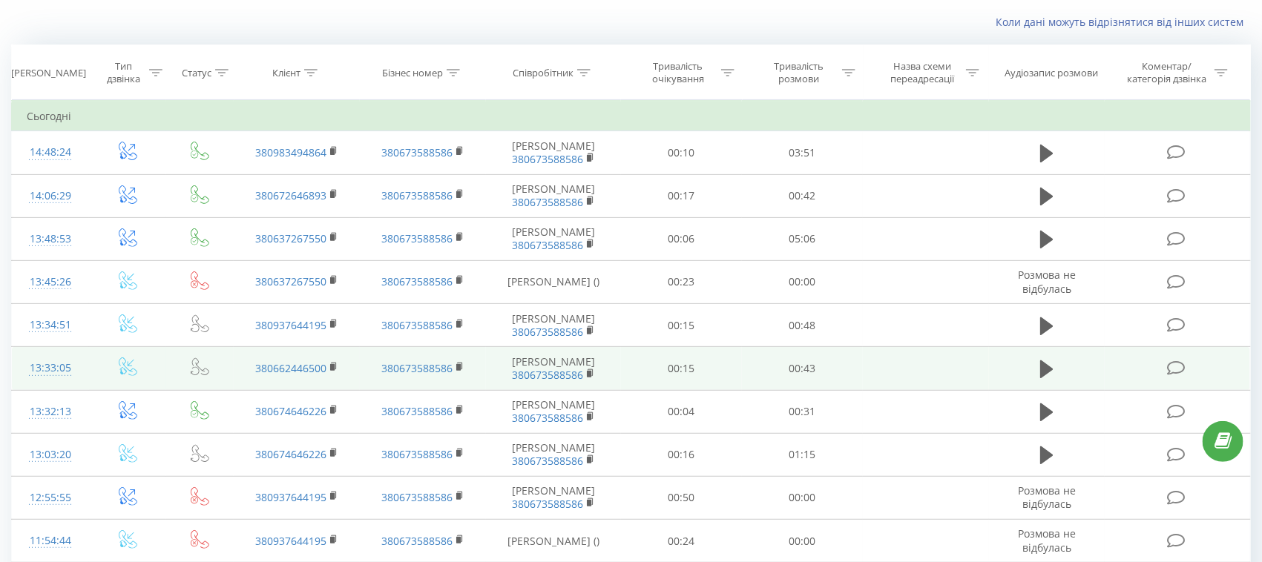
scroll to position [185, 0]
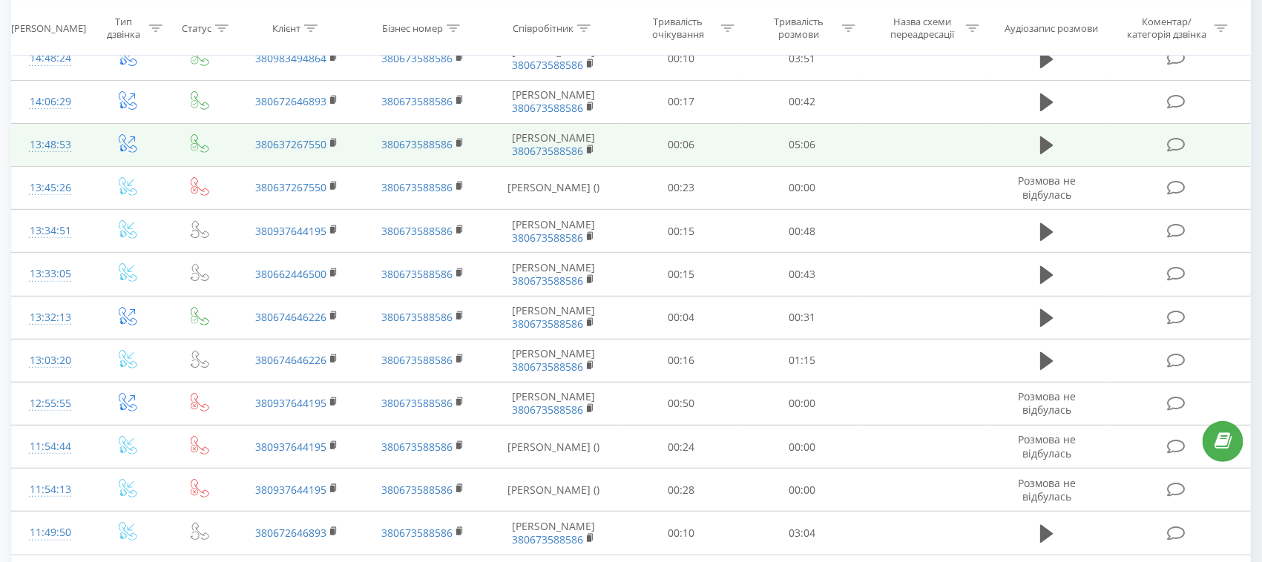
click at [35, 159] on div "13:48:53" at bounding box center [50, 145] width 47 height 29
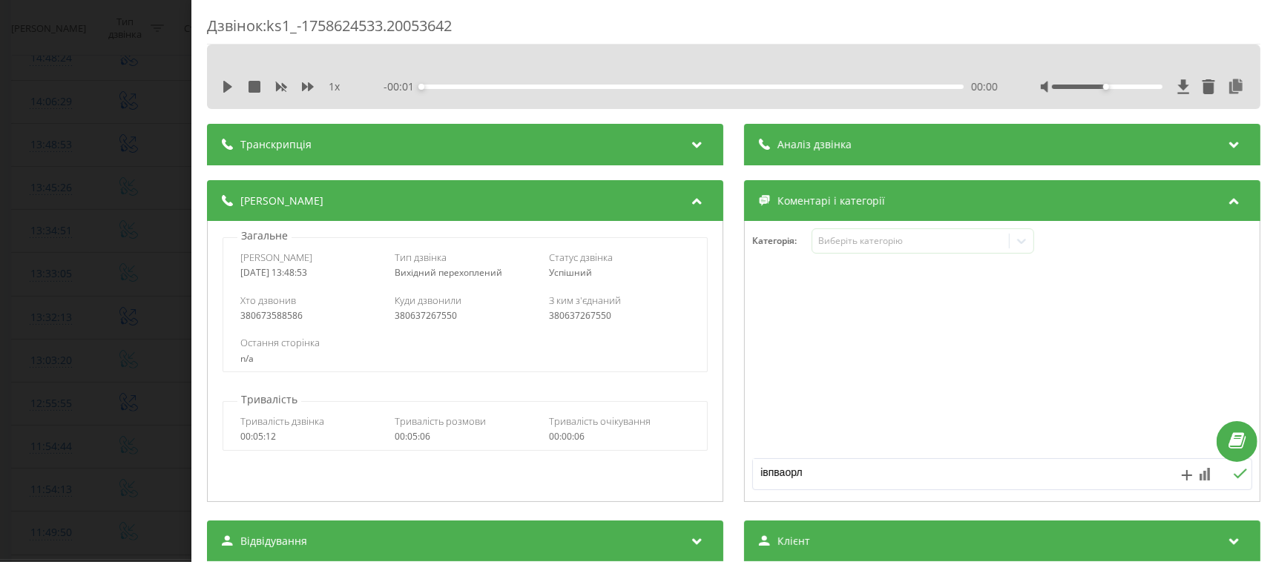
click at [310, 147] on div "Транскрипція" at bounding box center [465, 145] width 516 height 42
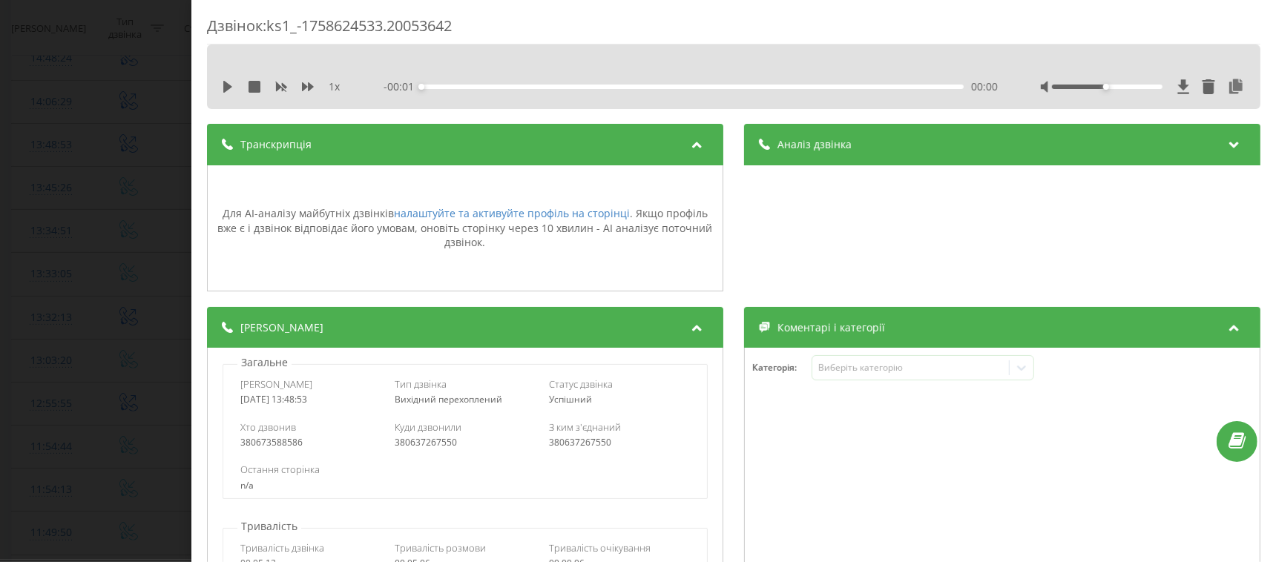
click at [875, 147] on div "Аналіз дзвінка" at bounding box center [1002, 145] width 516 height 42
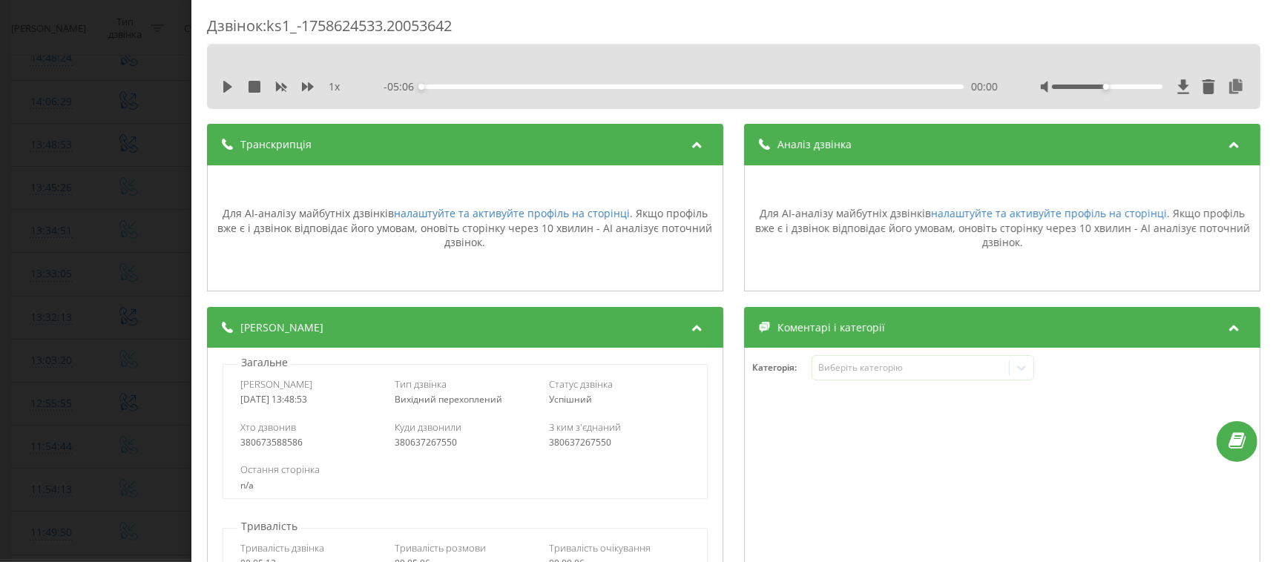
click at [130, 188] on div "Дзвінок : ks1_-1758624533.20053642 1 x - 05:06 00:00 00:00 Транскрипція Для AI-…" at bounding box center [638, 281] width 1276 height 562
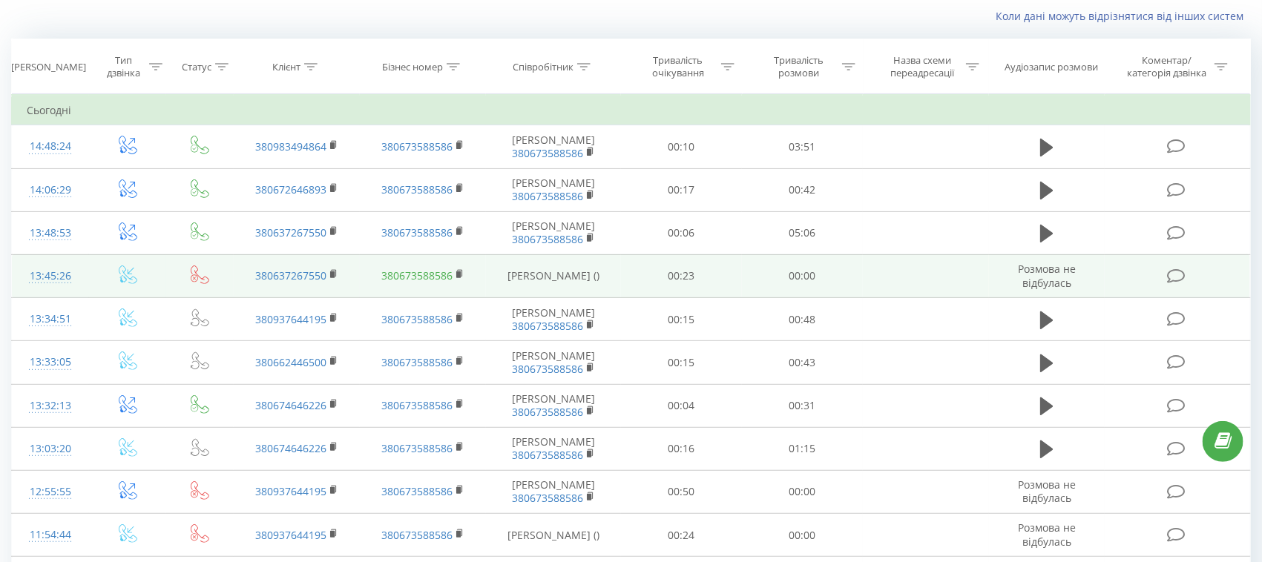
scroll to position [185, 0]
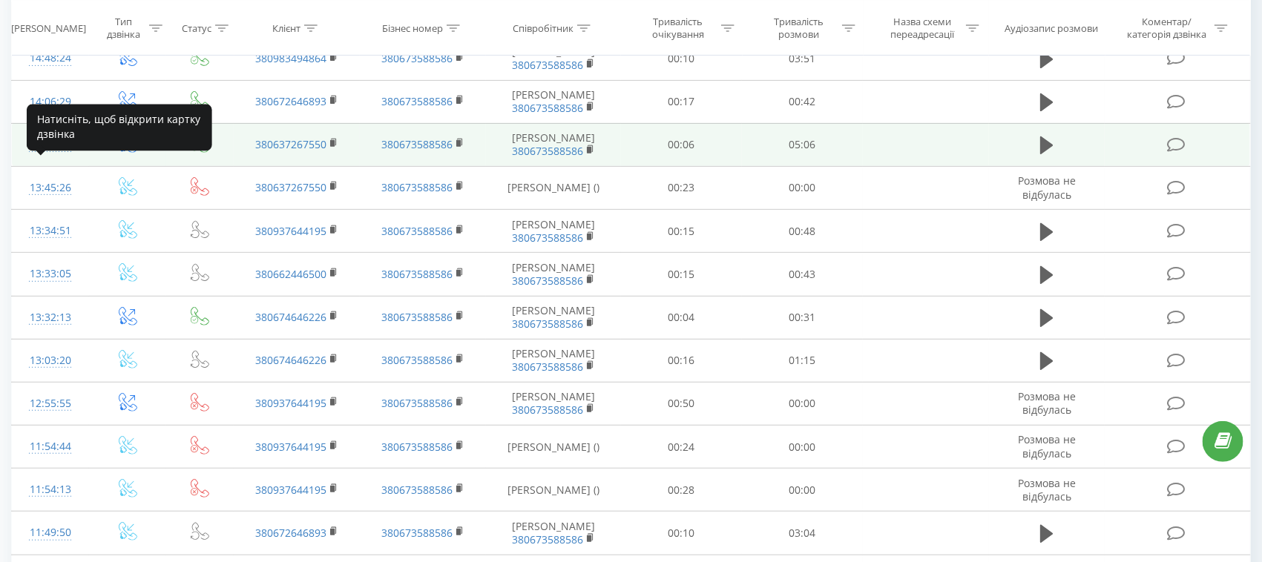
click at [31, 159] on div "13:48:53" at bounding box center [50, 145] width 47 height 29
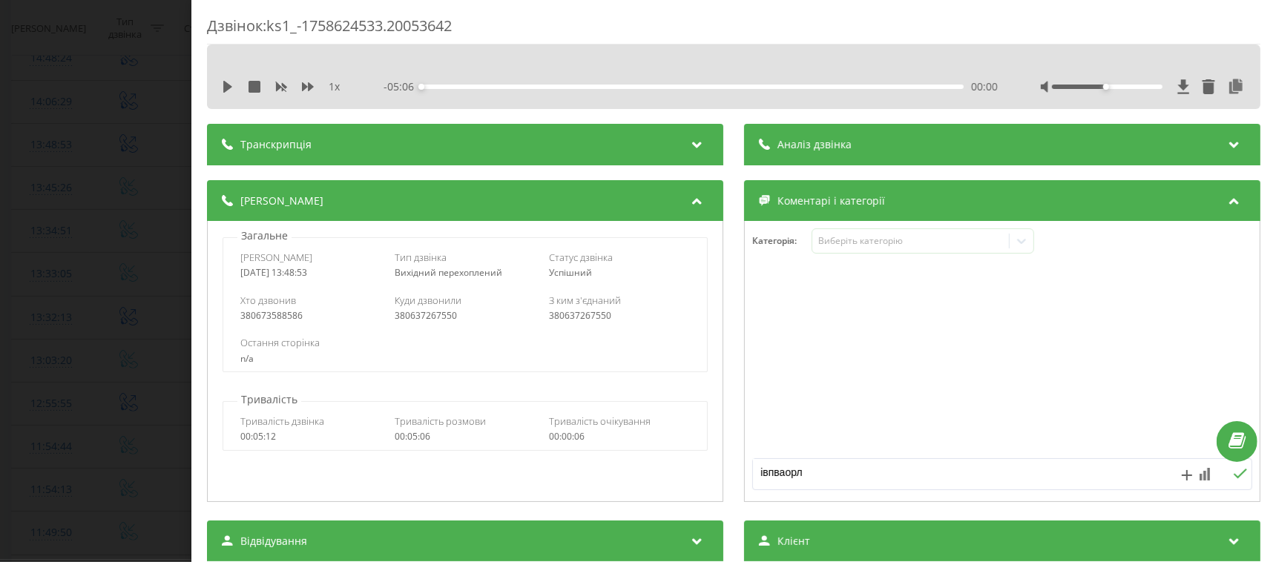
click at [324, 139] on div "Транскрипція" at bounding box center [465, 145] width 516 height 42
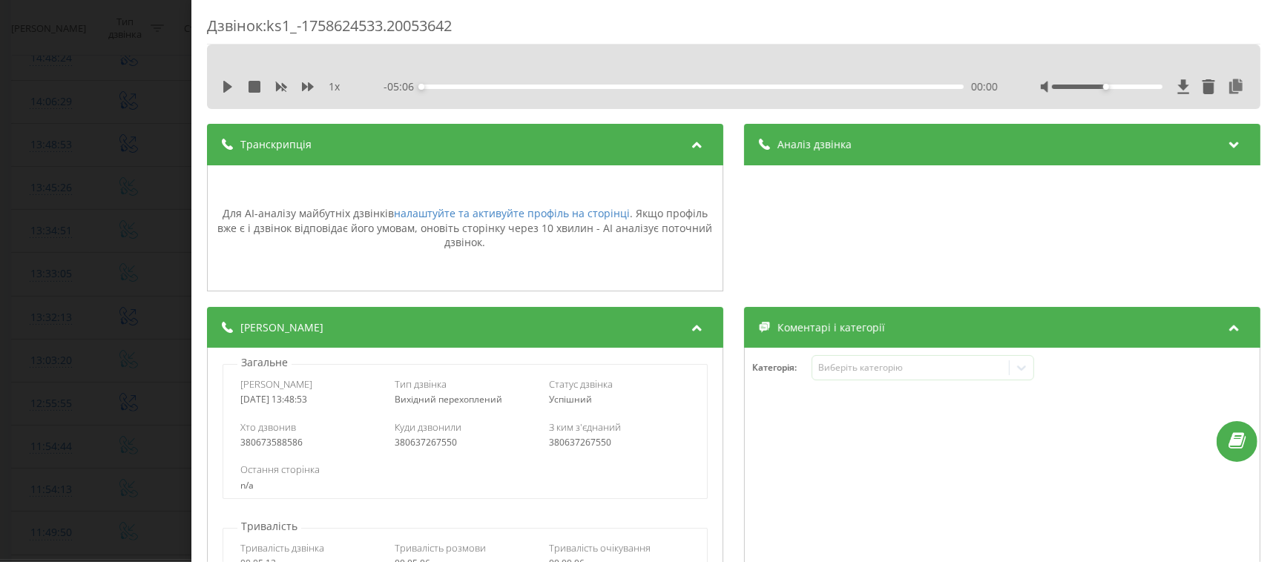
click at [832, 145] on span "Аналіз дзвінка" at bounding box center [814, 144] width 74 height 15
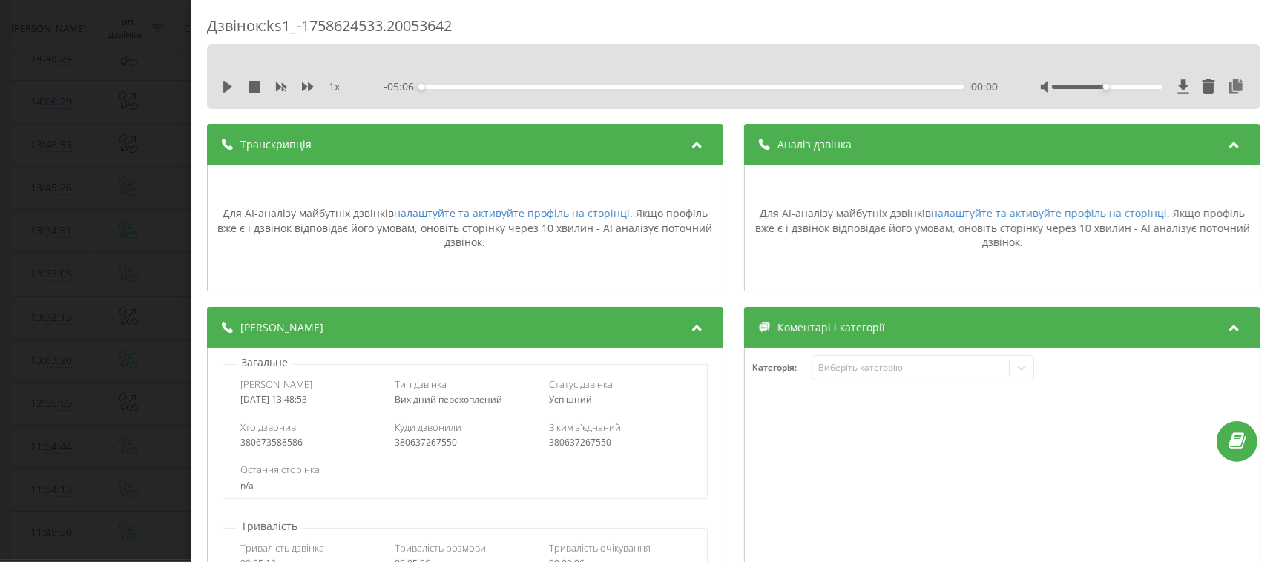
click at [21, 273] on div "Дзвінок : ks1_-1758624533.20053642 1 x - 05:06 00:00 00:00 Транскрипція Для AI-…" at bounding box center [638, 281] width 1276 height 562
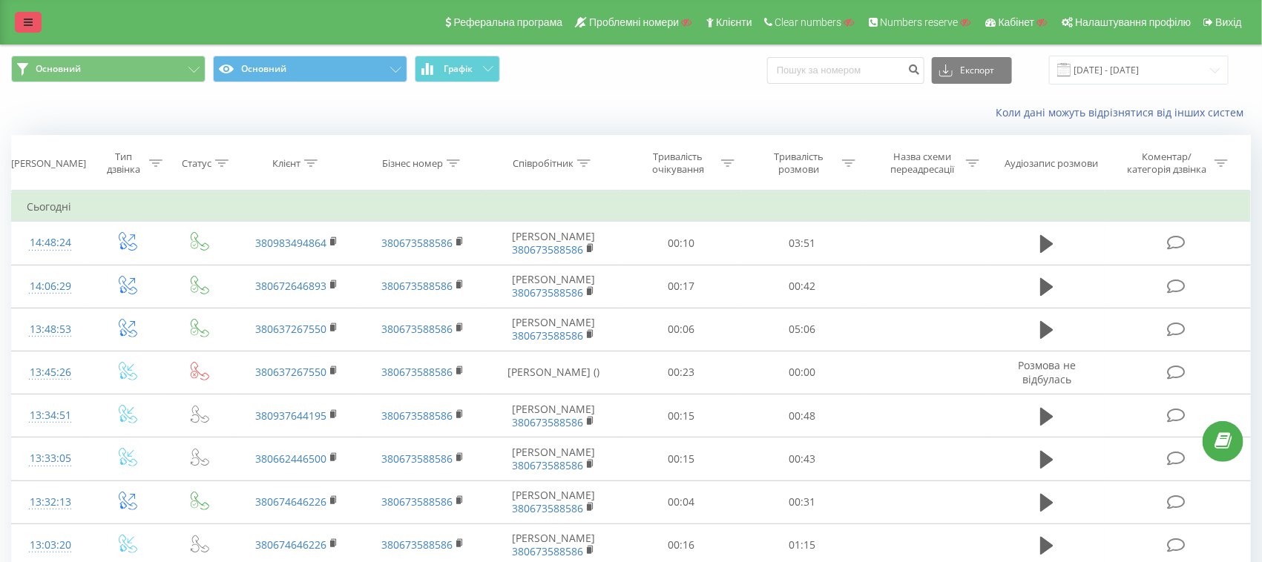
click at [25, 25] on icon at bounding box center [28, 22] width 9 height 10
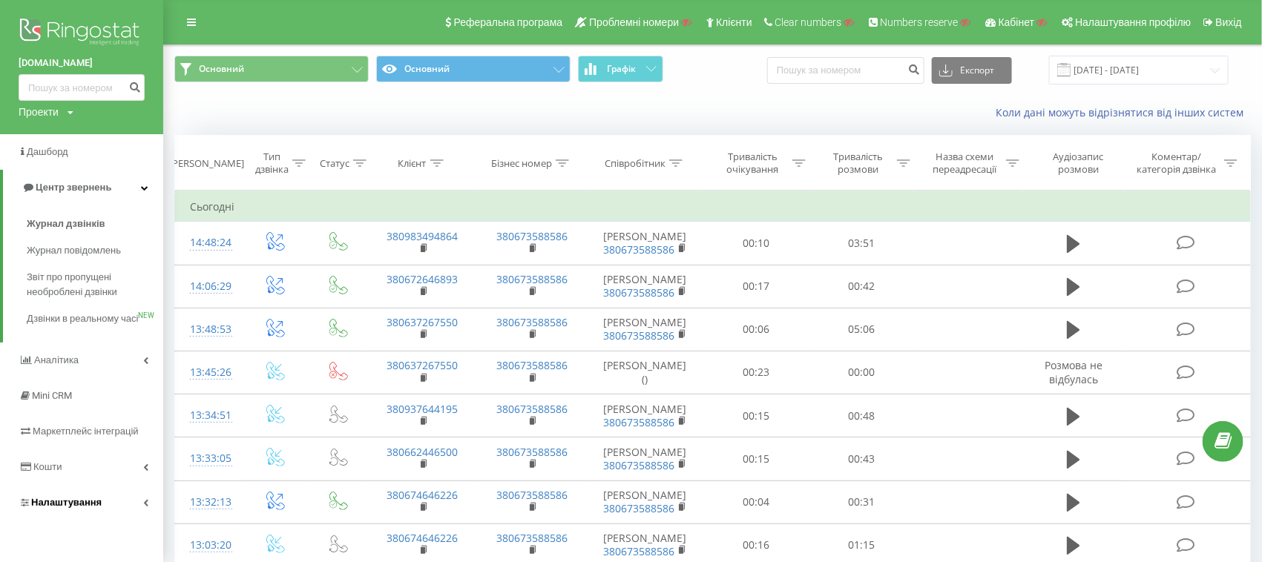
click at [79, 508] on span "Налаштування" at bounding box center [66, 502] width 70 height 11
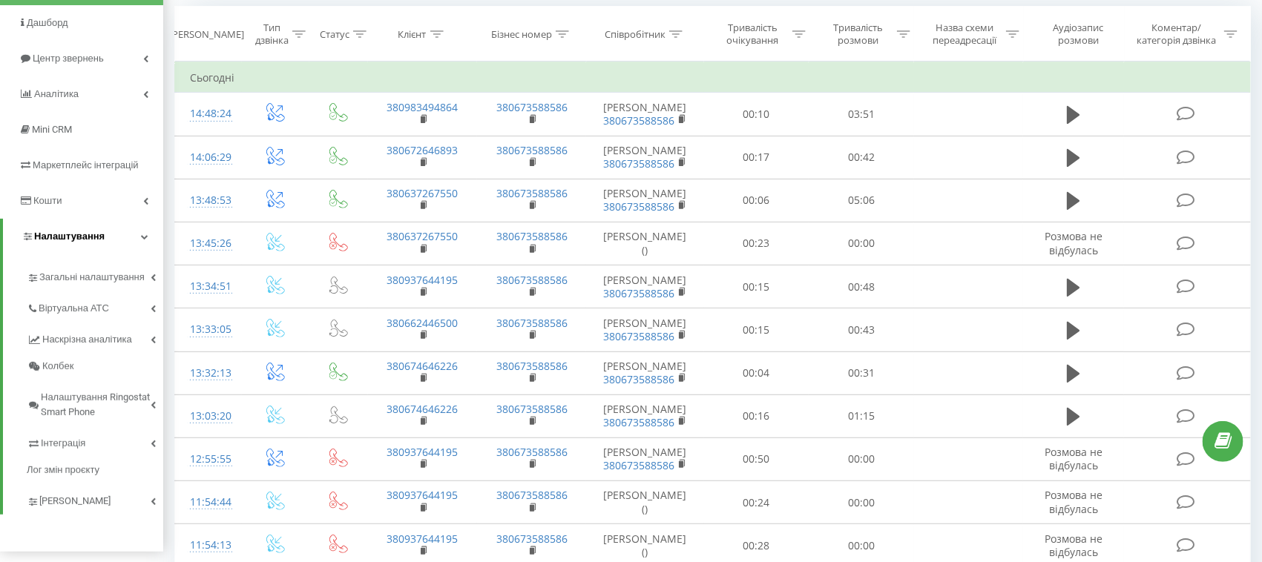
scroll to position [185, 0]
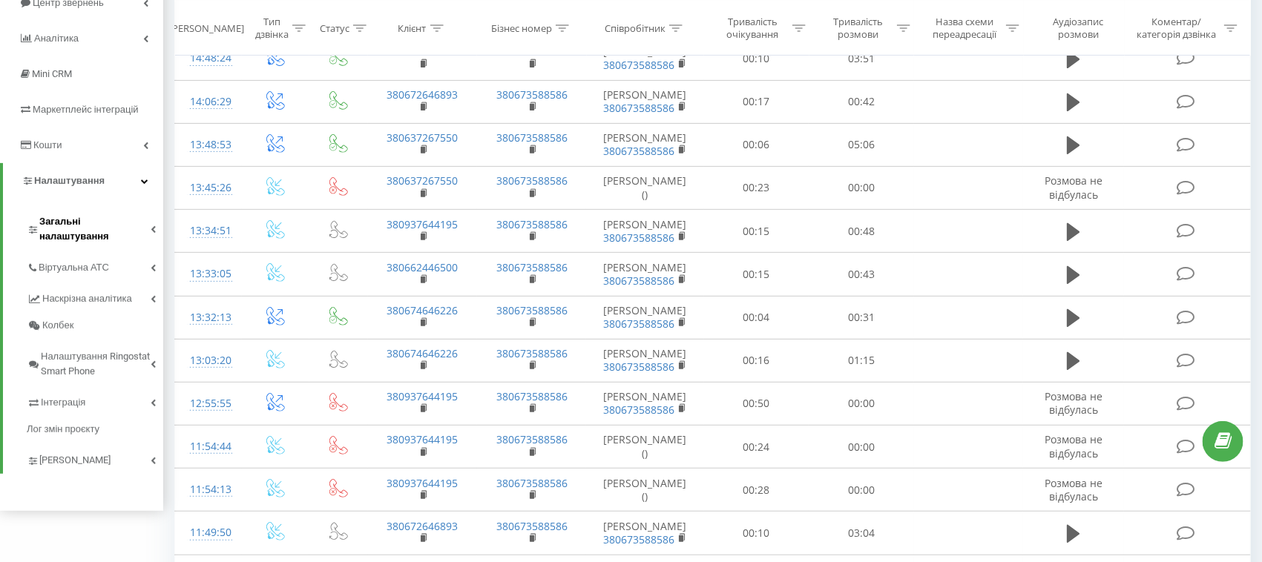
click at [70, 216] on span "Загальні налаштування" at bounding box center [94, 229] width 111 height 30
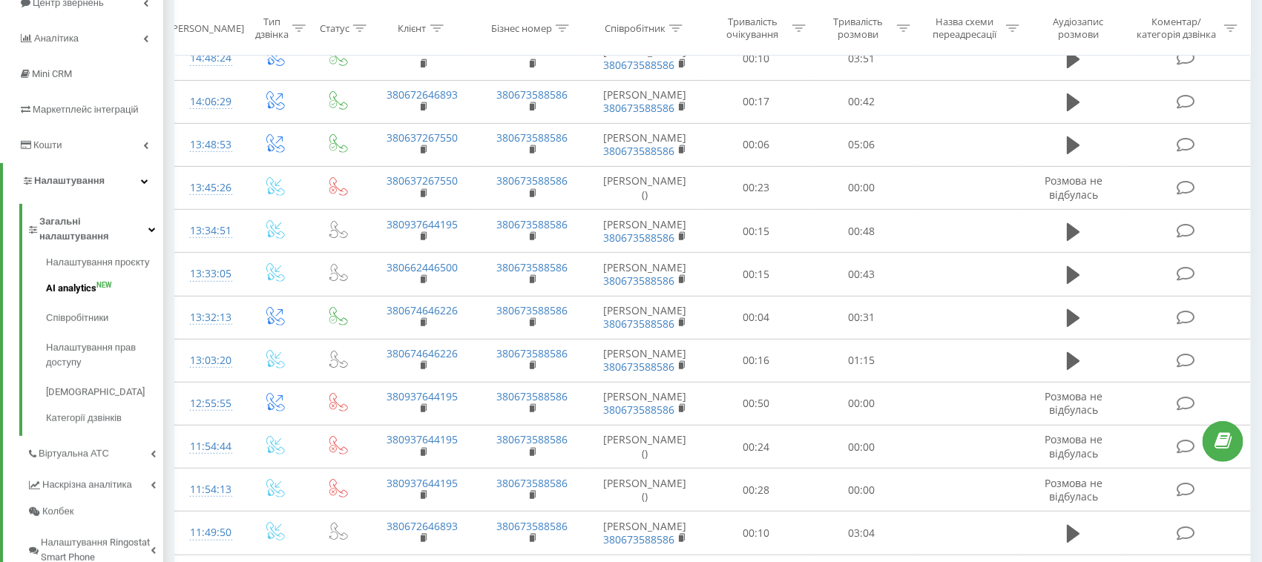
click at [80, 281] on span "AI analytics" at bounding box center [71, 288] width 50 height 15
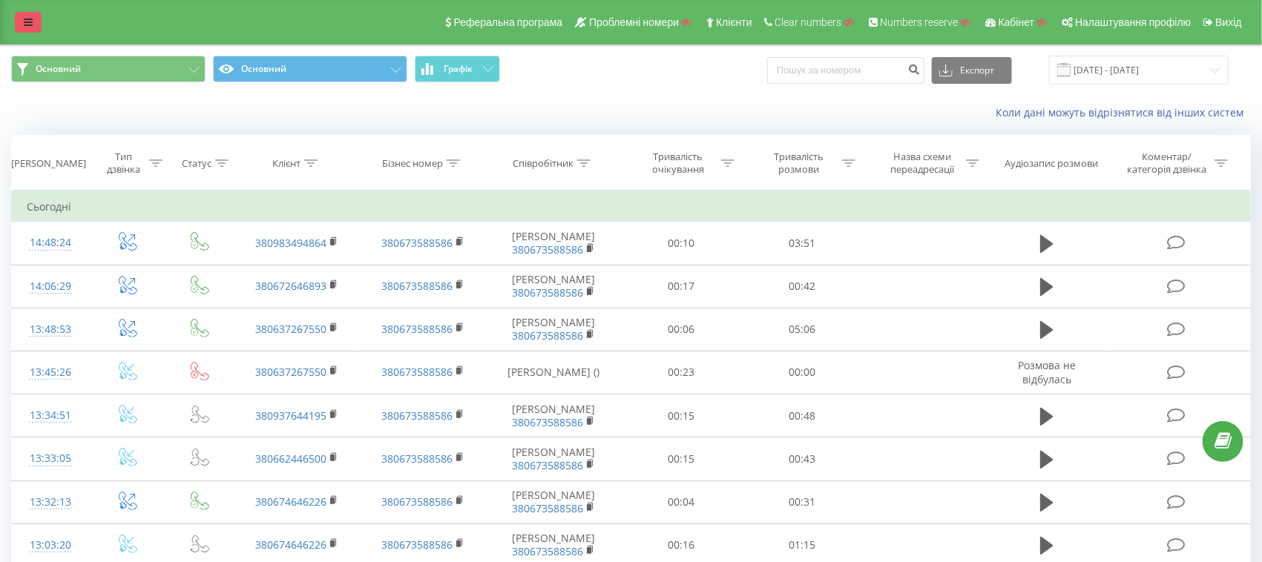
click at [27, 26] on icon at bounding box center [28, 22] width 9 height 10
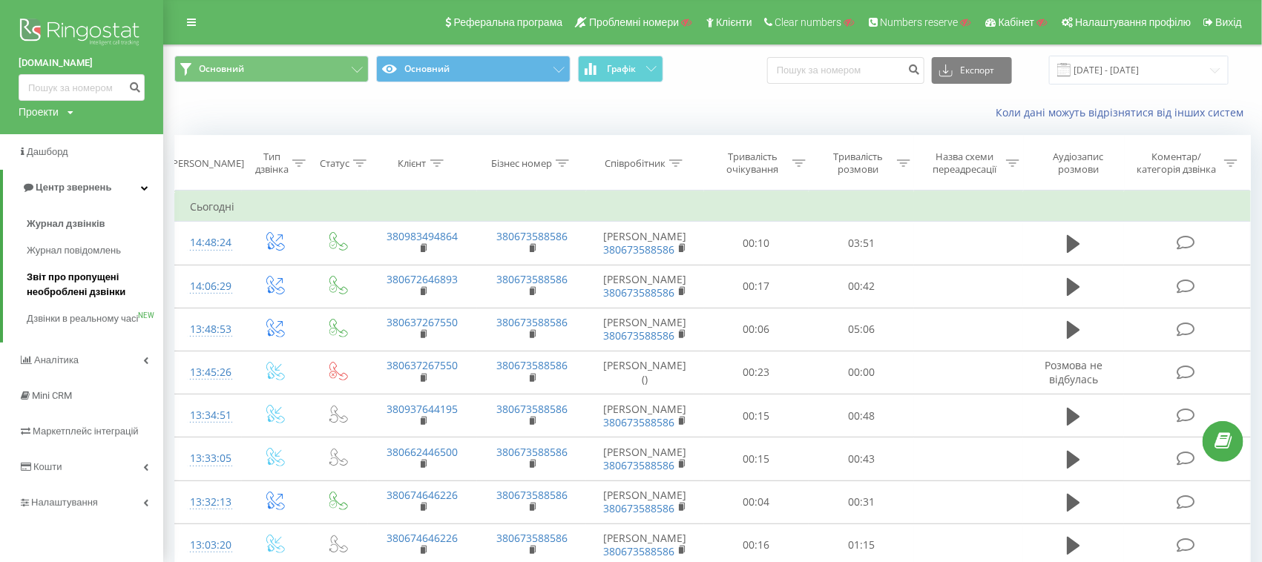
click at [50, 281] on span "Звіт про пропущені необроблені дзвінки" at bounding box center [91, 285] width 129 height 30
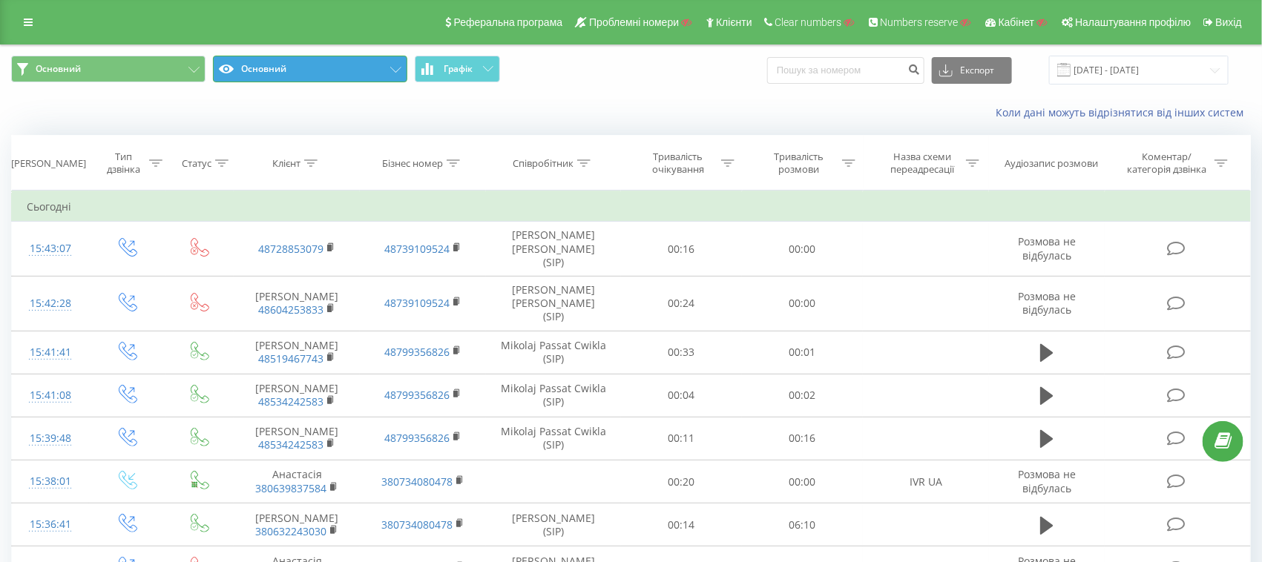
click at [261, 70] on button "Основний" at bounding box center [310, 69] width 194 height 27
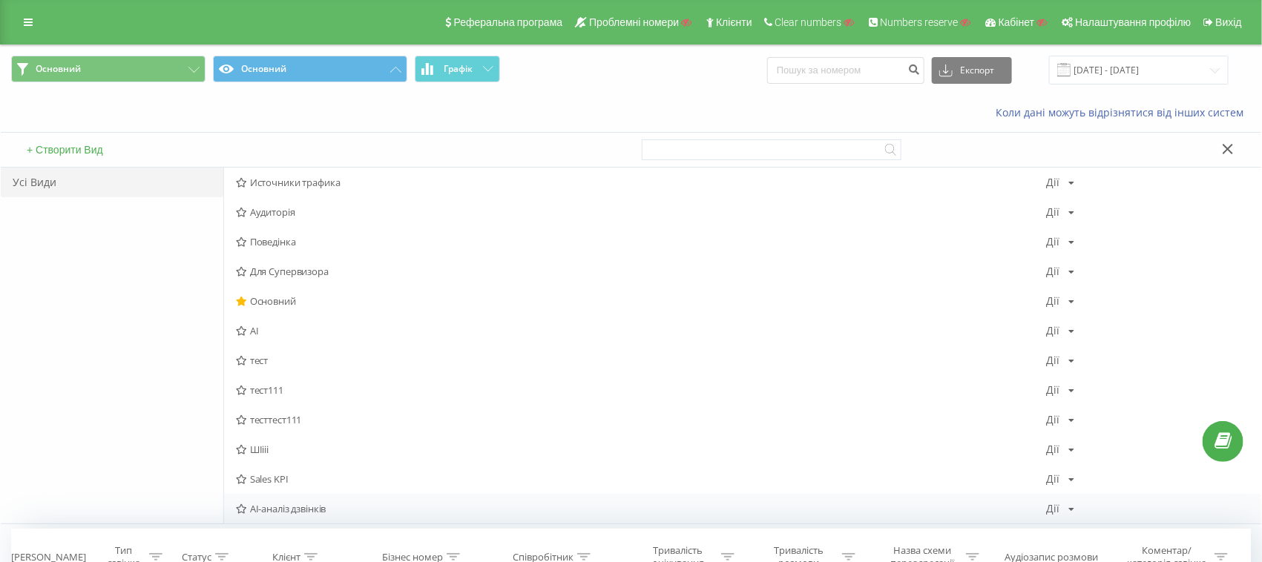
click at [302, 504] on span "AI-аналіз дзвінків" at bounding box center [641, 509] width 811 height 10
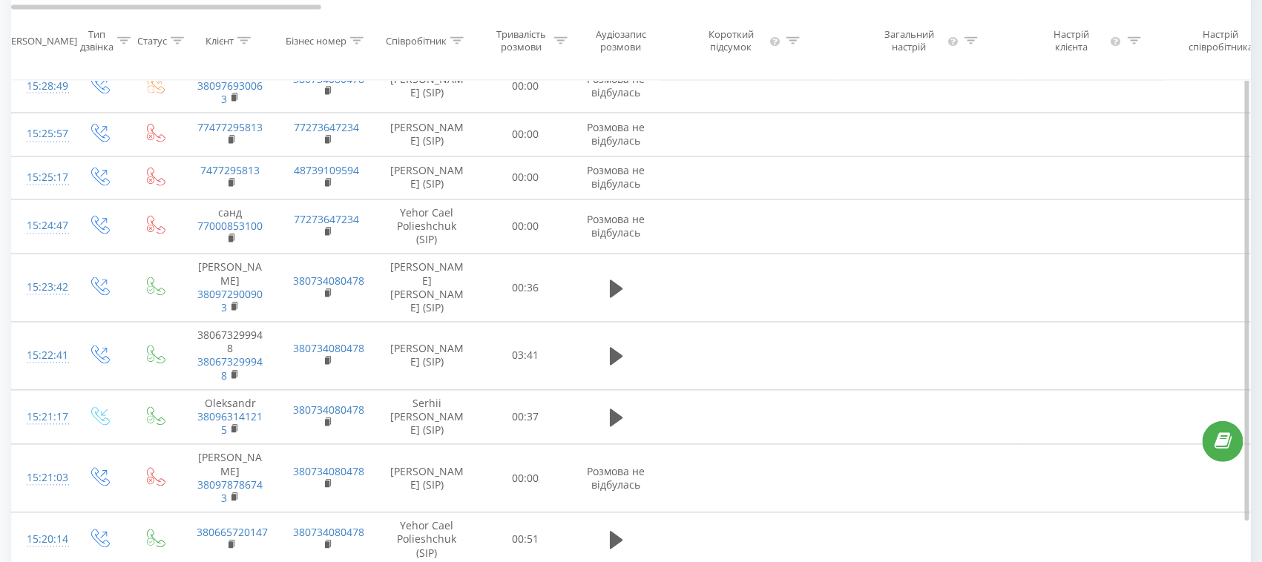
scroll to position [1197, 0]
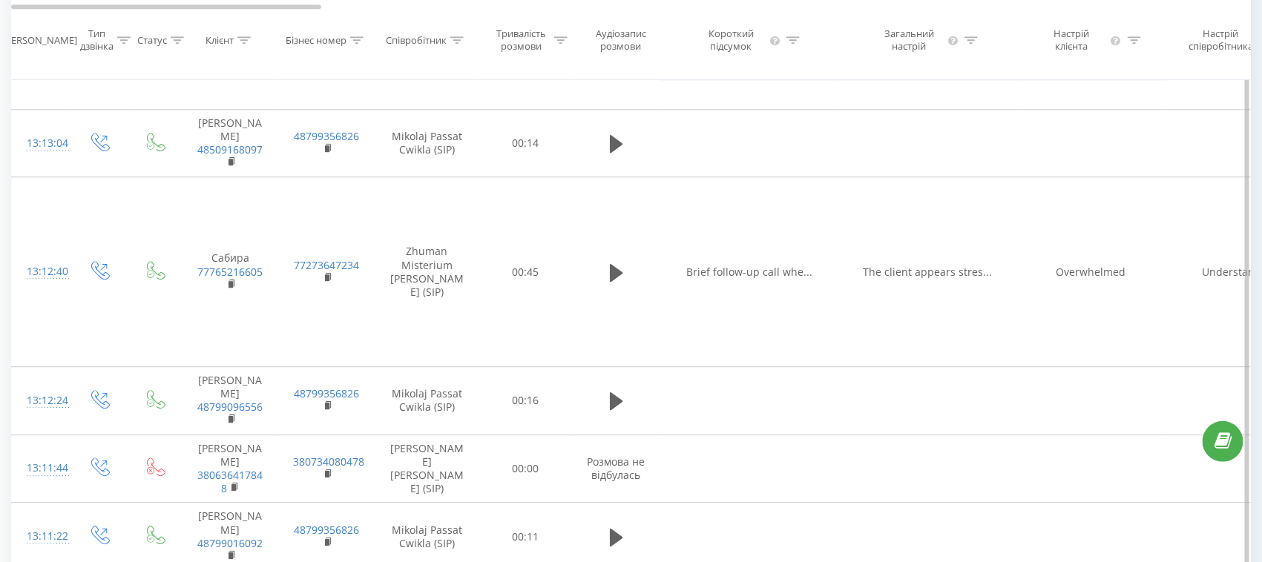
scroll to position [1872, 0]
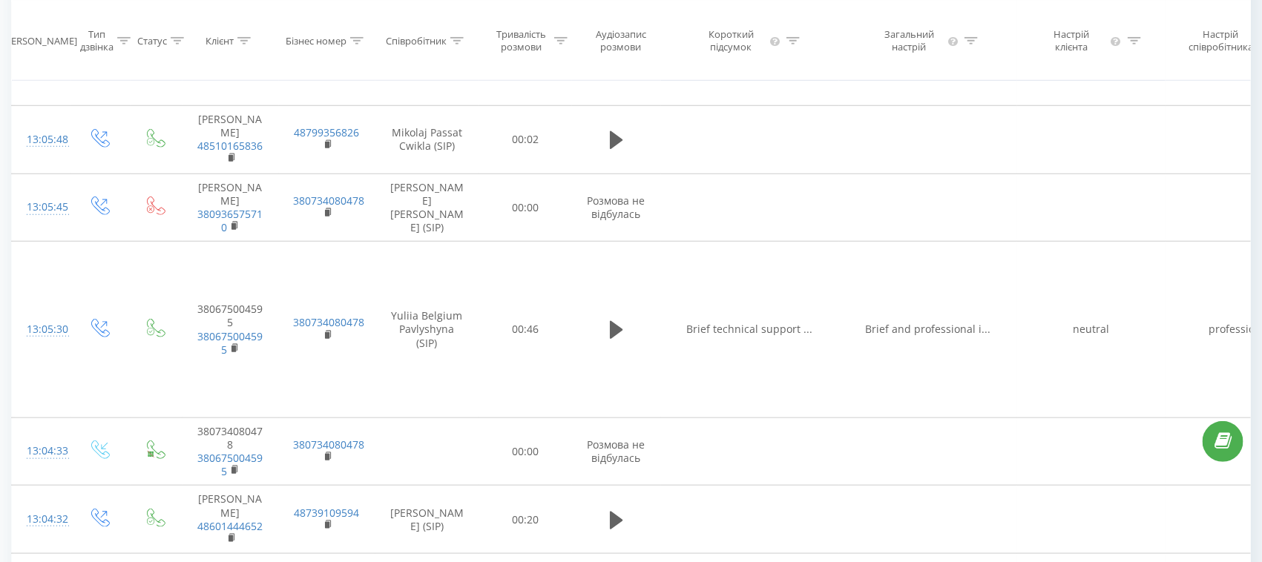
scroll to position [0, 1240]
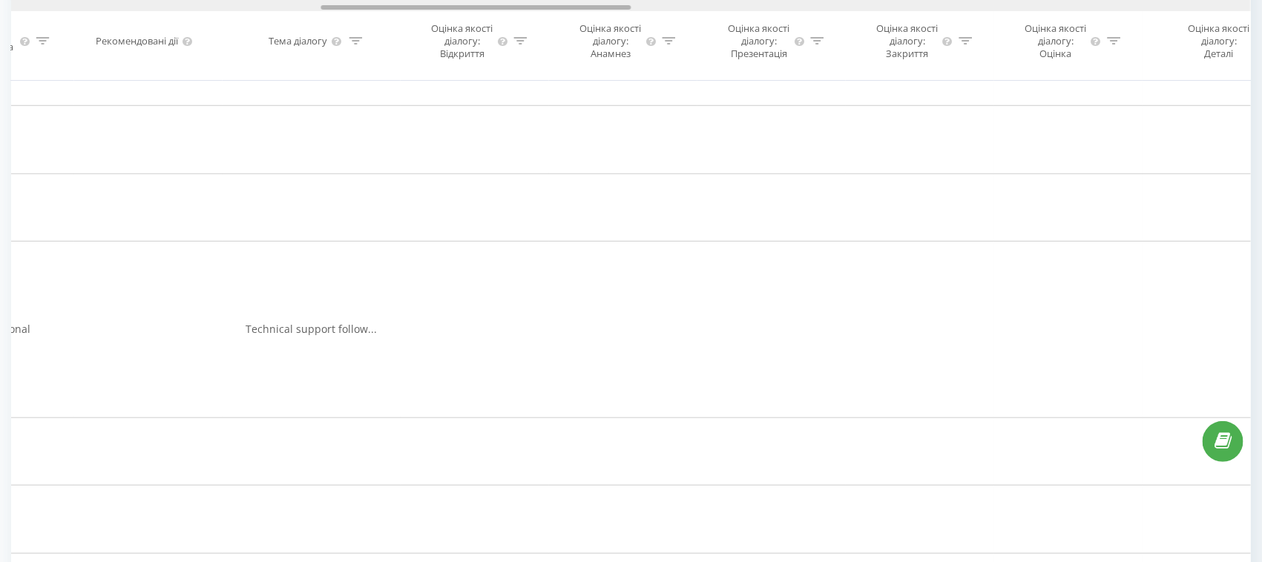
drag, startPoint x: 303, startPoint y: 4, endPoint x: 438, endPoint y: 10, distance: 135.9
click at [438, 10] on div at bounding box center [631, 5] width 1240 height 11
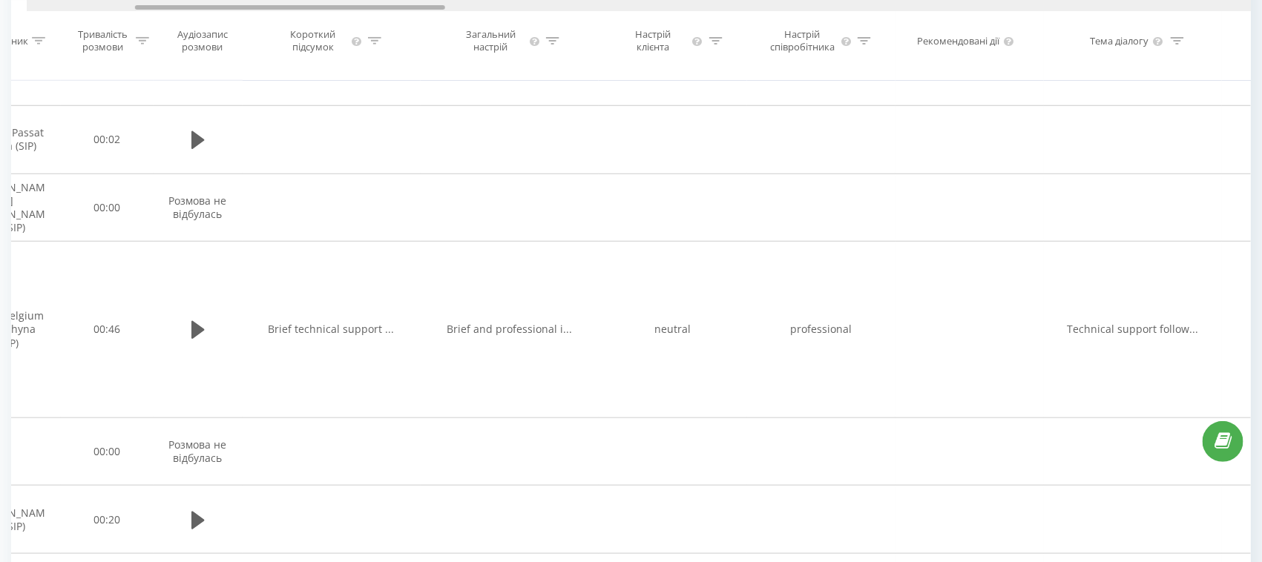
scroll to position [0, 404]
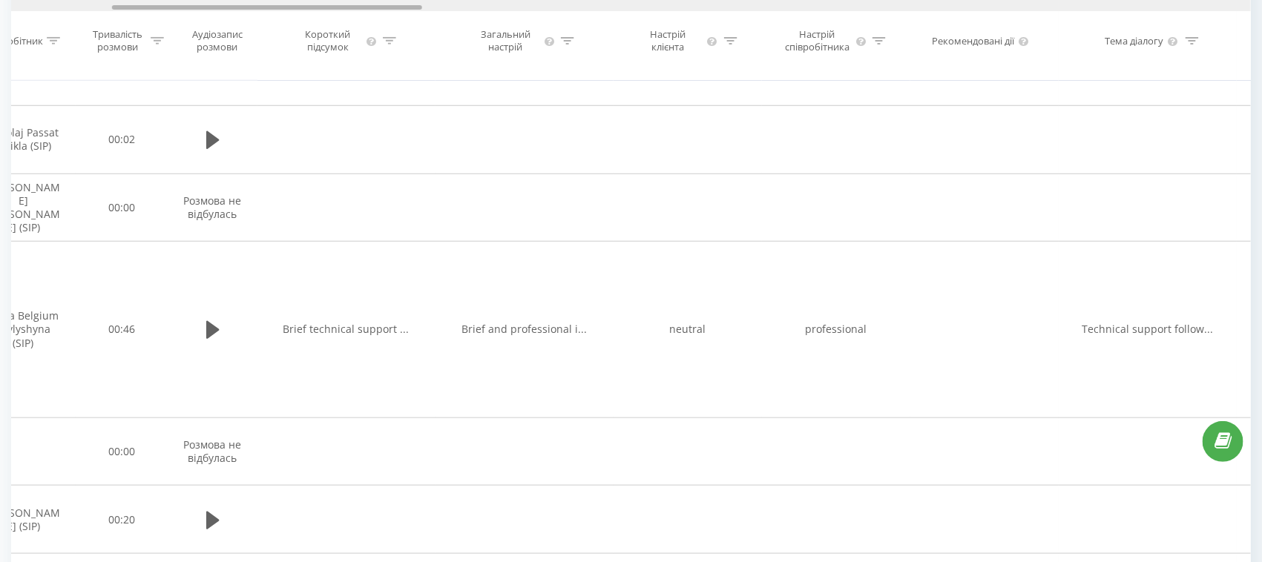
drag, startPoint x: 424, startPoint y: 7, endPoint x: 215, endPoint y: 3, distance: 209.2
click at [215, 3] on div at bounding box center [631, 5] width 1240 height 11
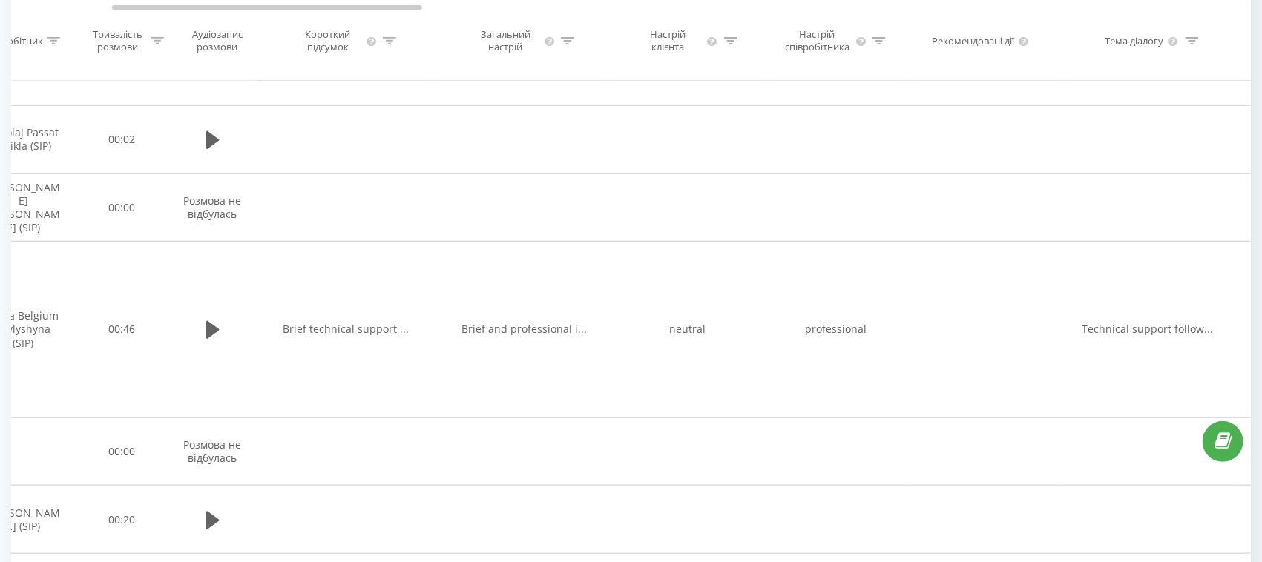
click at [730, 44] on icon at bounding box center [730, 39] width 13 height 7
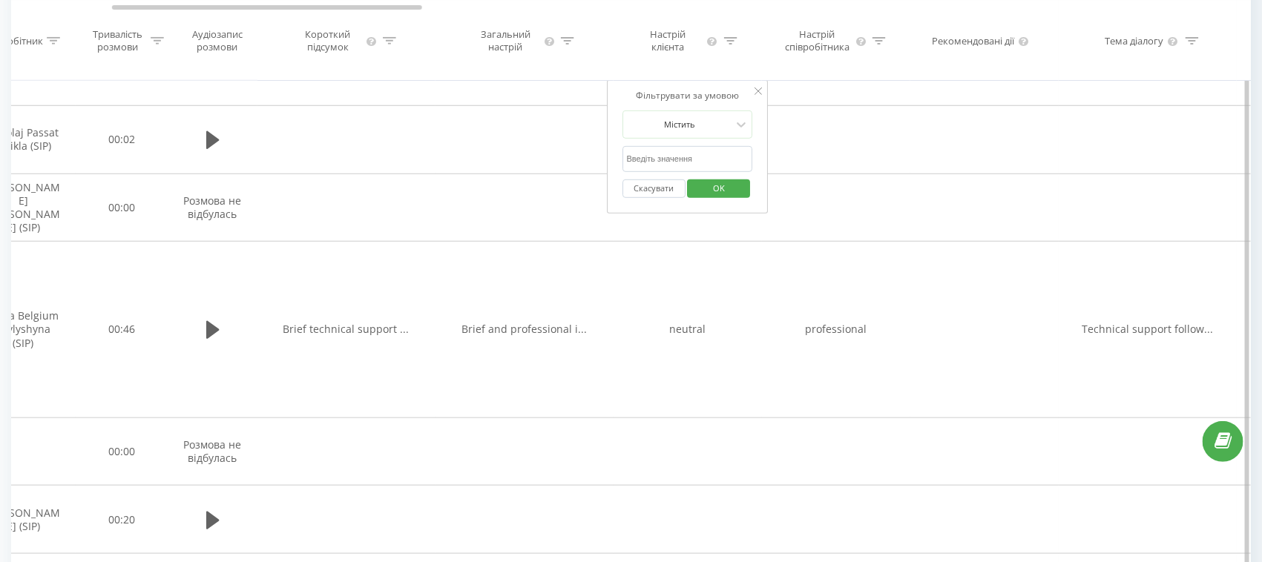
click at [682, 165] on input "text" at bounding box center [687, 159] width 131 height 26
type input "Frustrated"
click at [728, 200] on span "OK" at bounding box center [719, 188] width 42 height 23
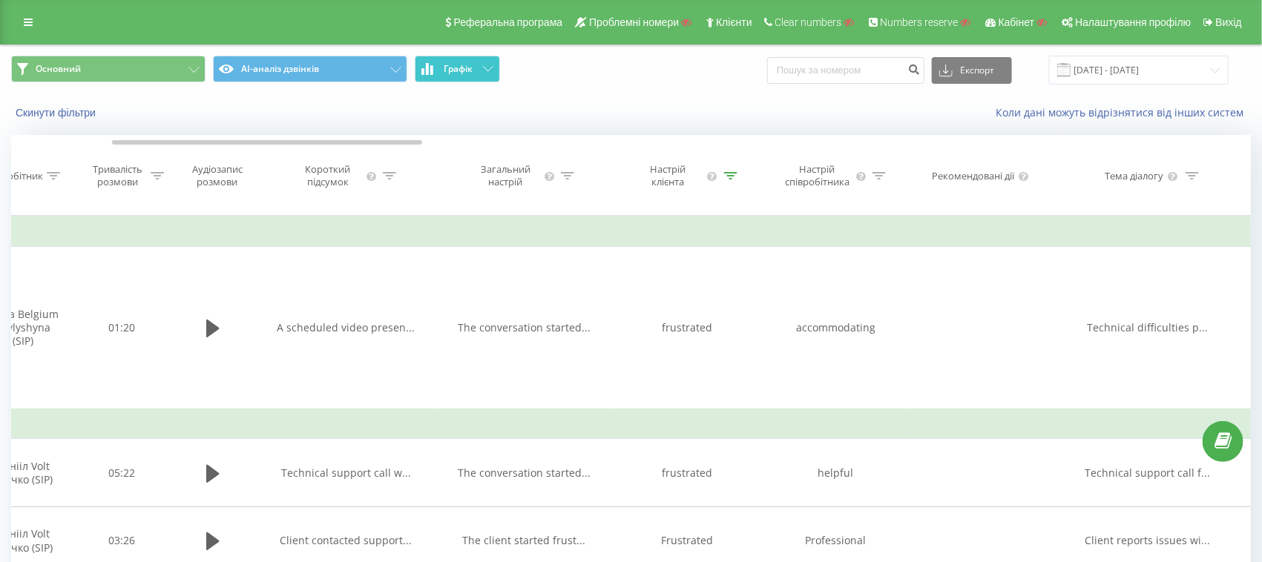
click at [455, 76] on button "Графік" at bounding box center [457, 69] width 85 height 27
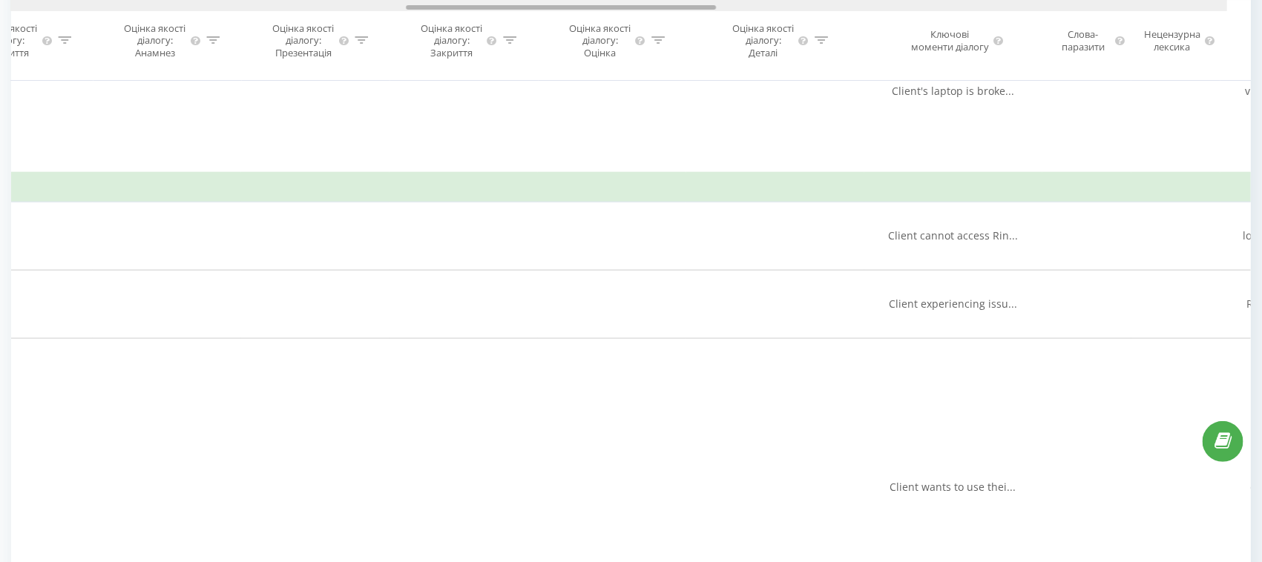
drag, startPoint x: 392, startPoint y: 7, endPoint x: 715, endPoint y: -4, distance: 323.6
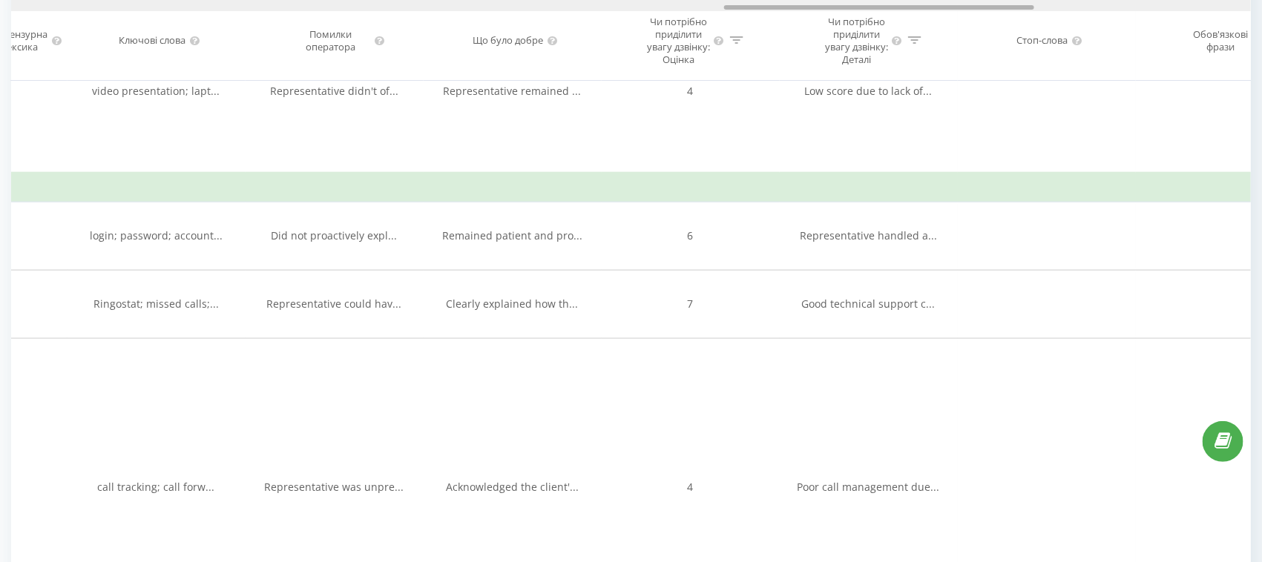
drag, startPoint x: 645, startPoint y: 7, endPoint x: 934, endPoint y: 11, distance: 288.6
click at [934, 11] on div "Дата дзвінка Тип дзвінка Статус Клієнт Бізнес номер Співробітник Тривалість роз…" at bounding box center [631, 40] width 1240 height 81
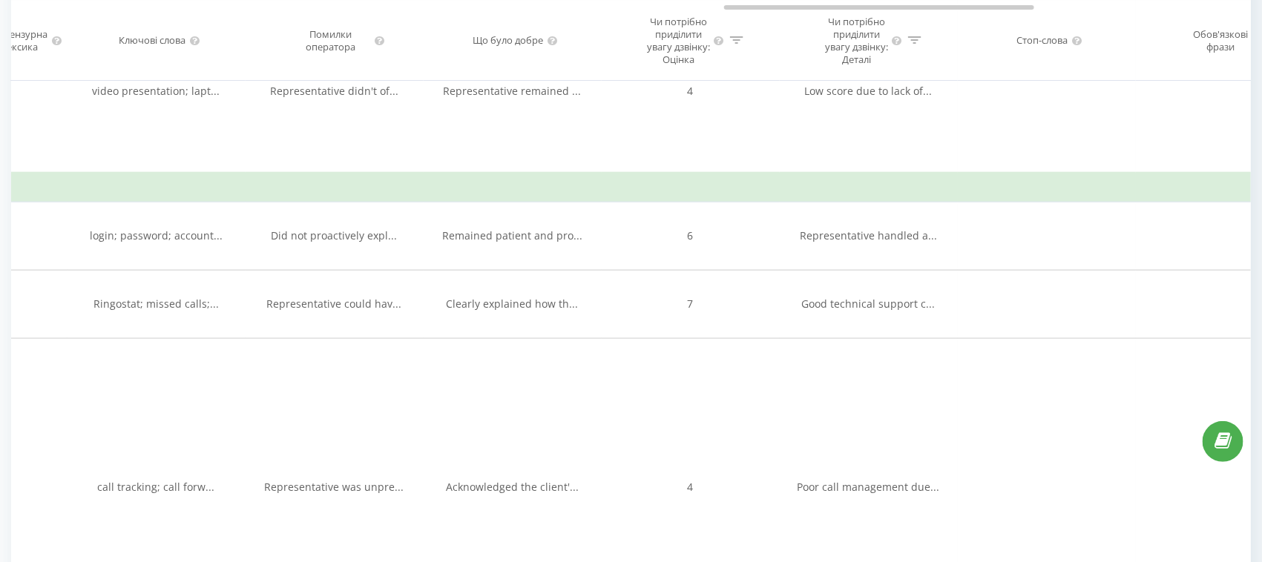
click at [731, 44] on icon at bounding box center [736, 39] width 13 height 7
click at [661, 132] on div at bounding box center [682, 125] width 105 height 14
click at [760, 123] on div "Фільтрувати за умовою Містить Скасувати OK" at bounding box center [691, 147] width 162 height 134
click at [762, 95] on icon at bounding box center [760, 91] width 7 height 7
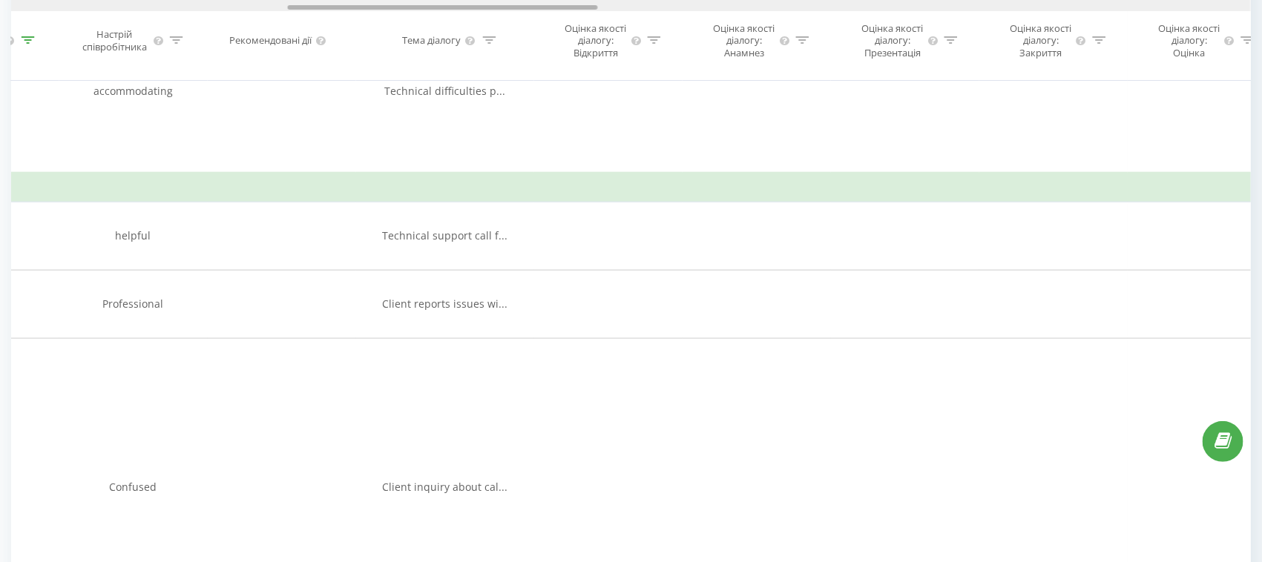
drag, startPoint x: 773, startPoint y: 7, endPoint x: 337, endPoint y: 0, distance: 436.2
click at [337, 0] on div at bounding box center [631, 5] width 1240 height 11
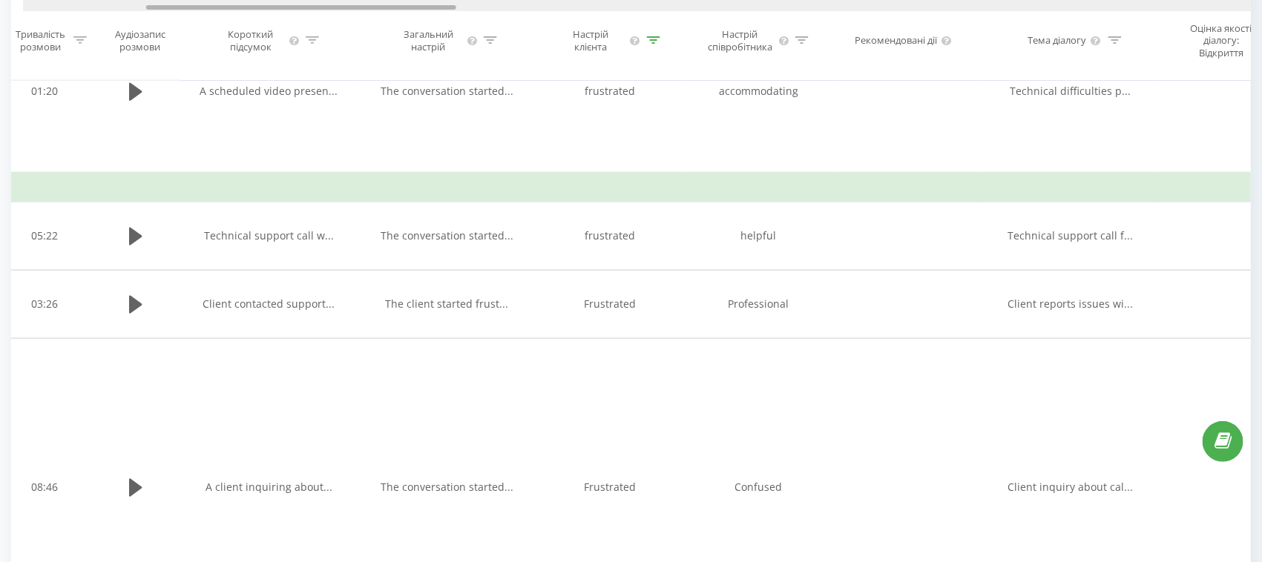
drag, startPoint x: 332, startPoint y: 7, endPoint x: 175, endPoint y: 11, distance: 156.6
click at [175, 11] on div "Дата дзвінка Тип дзвінка Статус Клієнт Бізнес номер Співробітник Тривалість роз…" at bounding box center [631, 40] width 1240 height 81
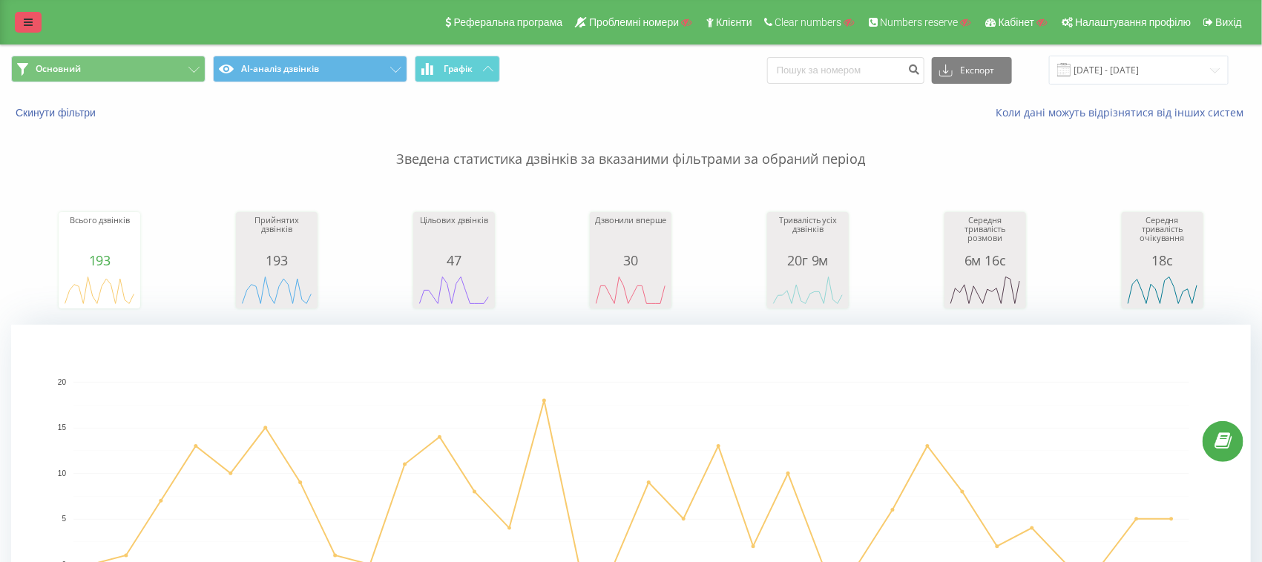
click at [31, 23] on icon at bounding box center [28, 22] width 9 height 10
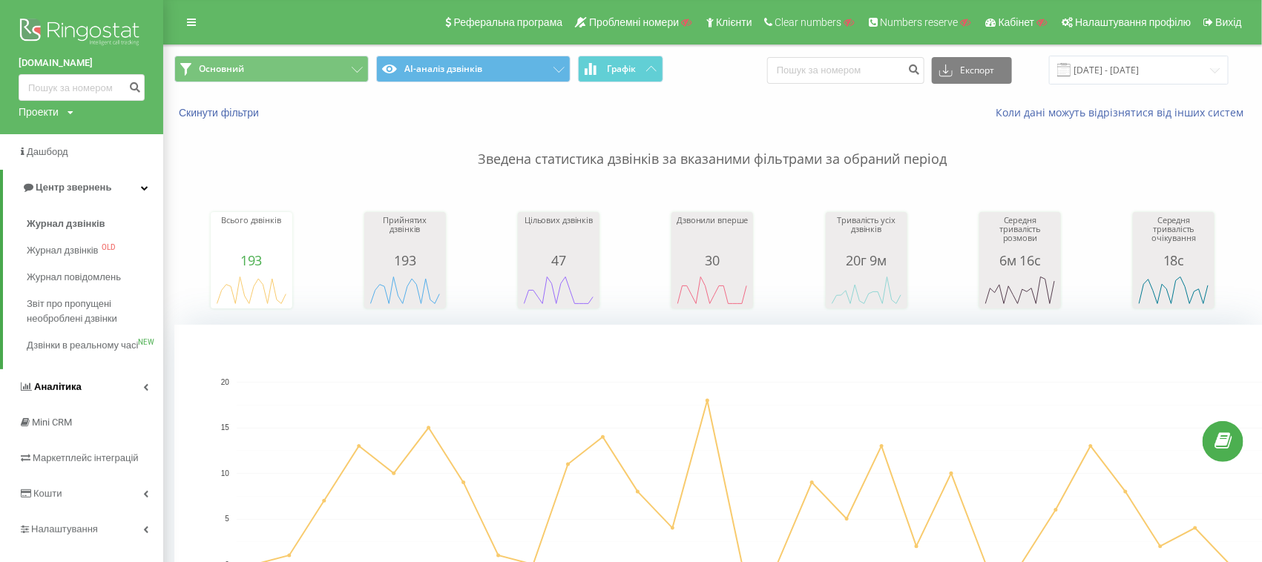
click at [65, 392] on span "Аналiтика" at bounding box center [57, 386] width 47 height 11
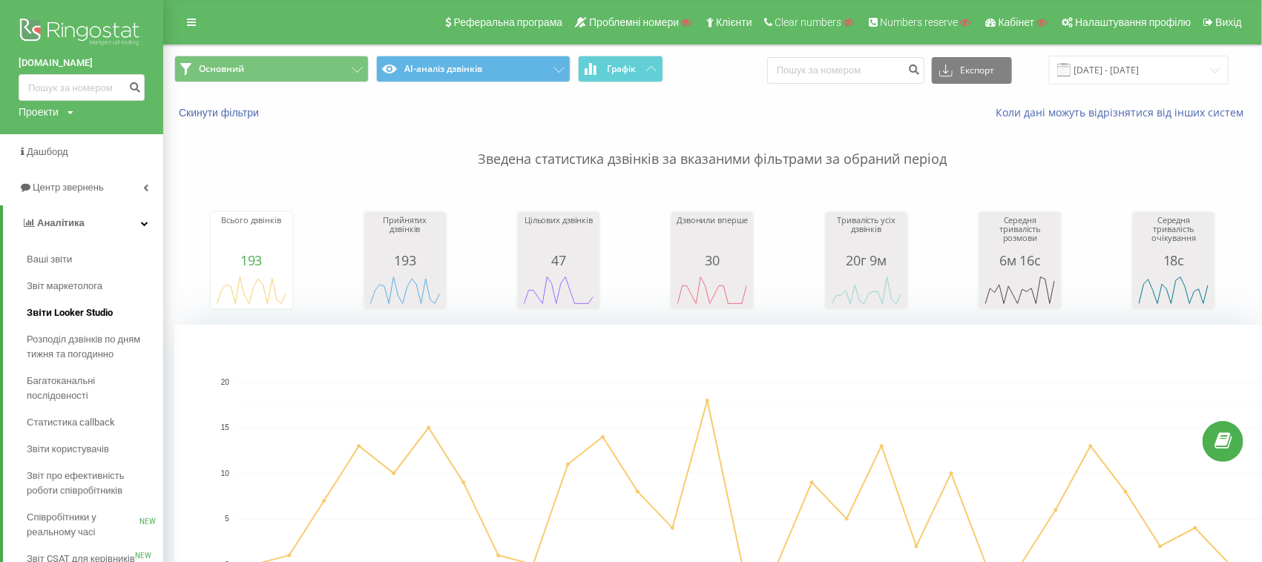
click at [56, 320] on span "Звіти Looker Studio" at bounding box center [70, 313] width 86 height 15
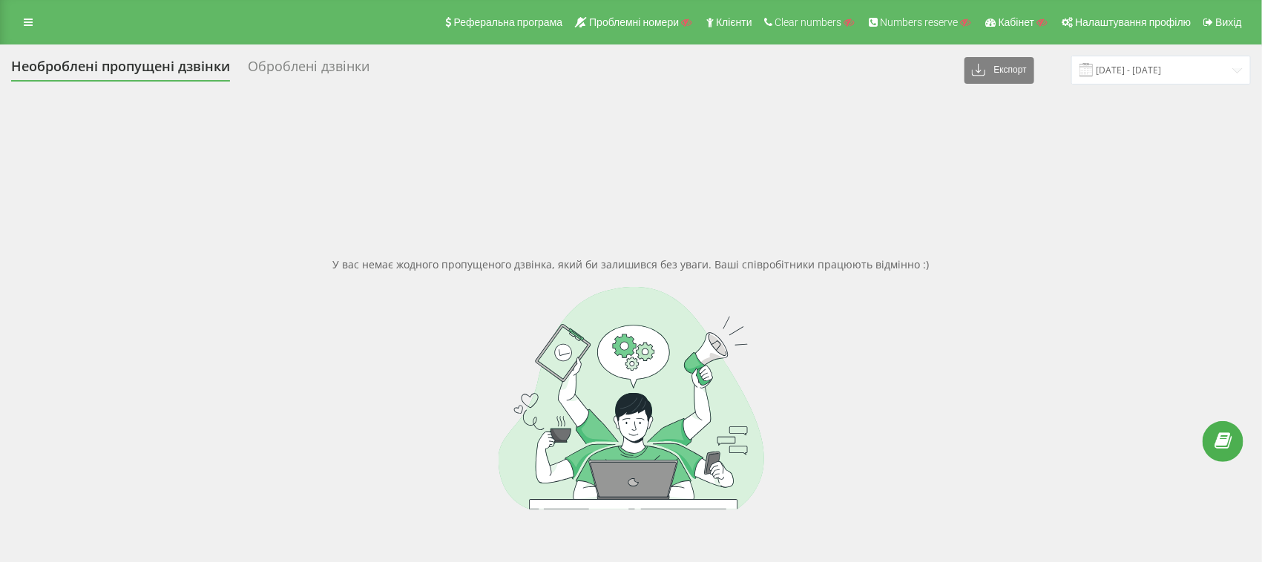
click at [345, 65] on div "Оброблені дзвінки" at bounding box center [309, 70] width 122 height 23
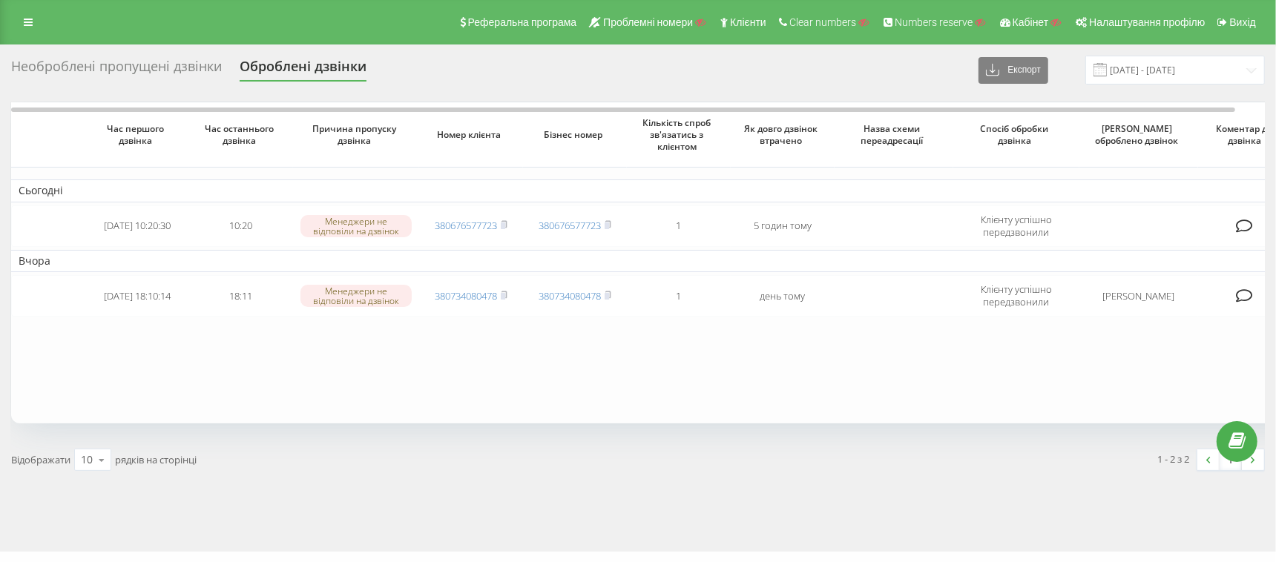
click at [76, 65] on div "Необроблені пропущені дзвінки" at bounding box center [116, 70] width 211 height 23
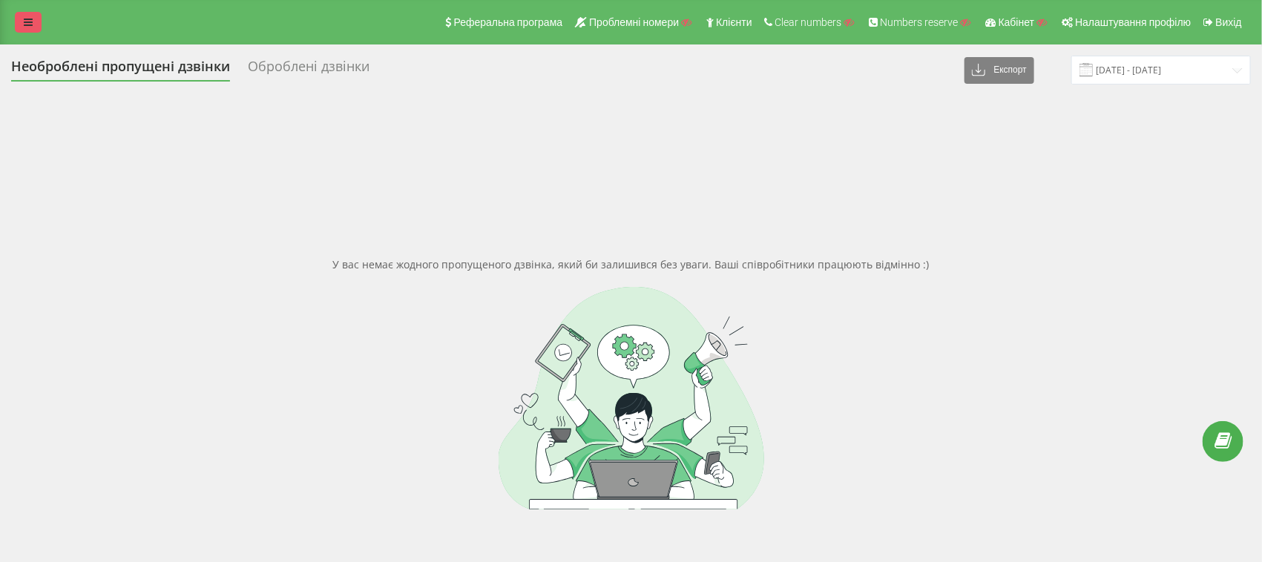
click at [24, 22] on icon at bounding box center [28, 22] width 9 height 10
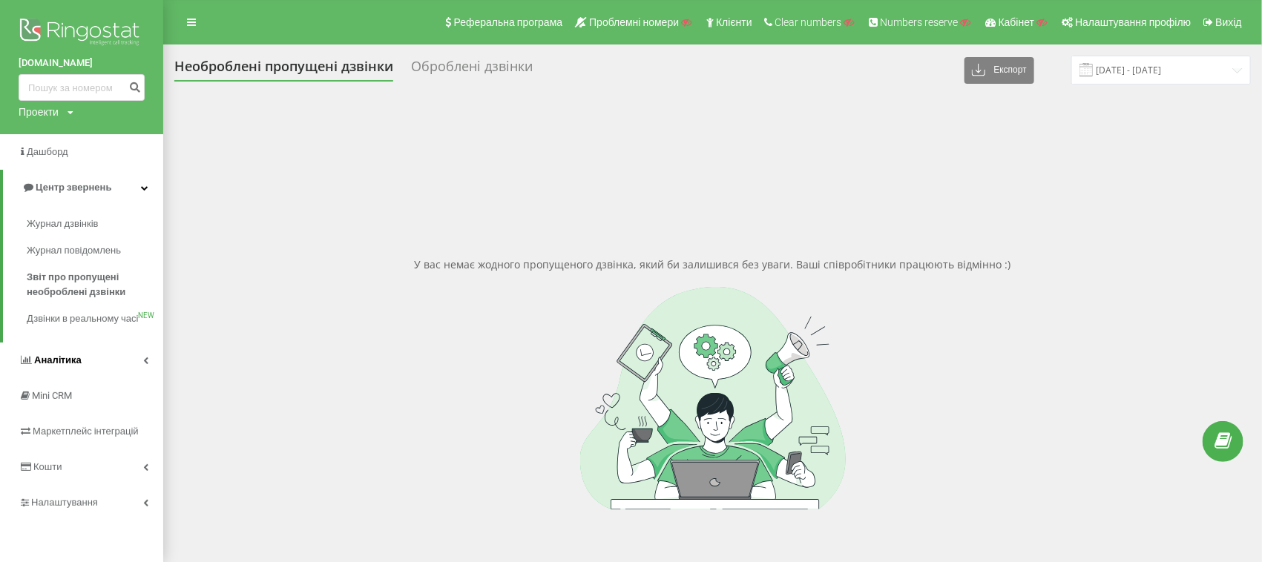
click at [93, 375] on link "Аналiтика" at bounding box center [81, 361] width 163 height 36
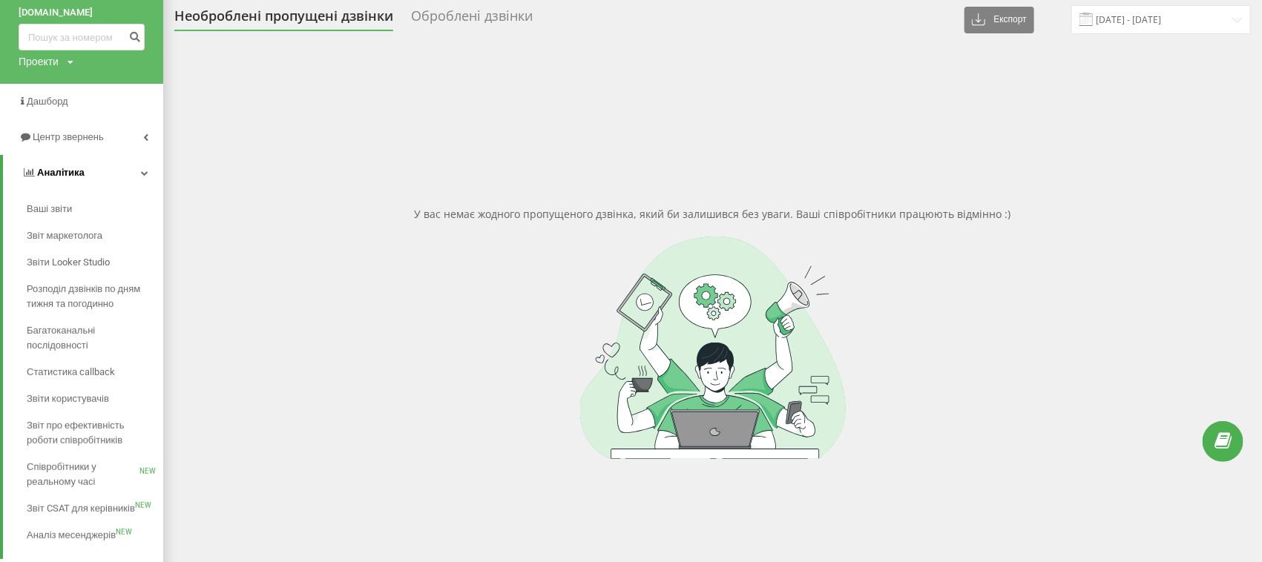
scroll to position [93, 0]
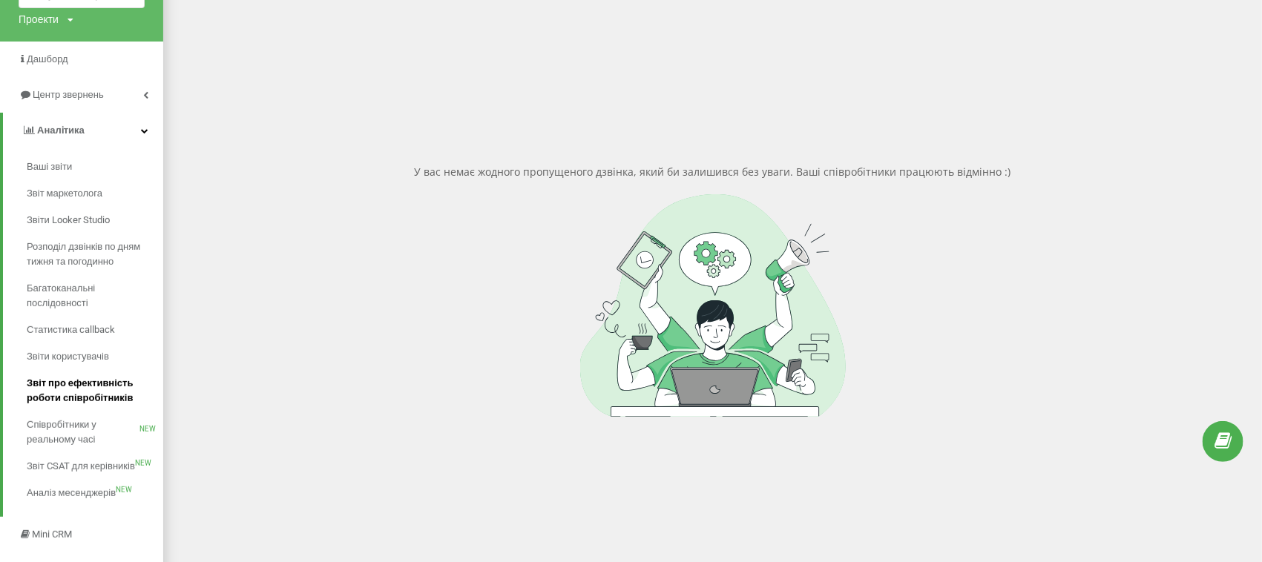
click at [80, 388] on span "Звіт про ефективність роботи співробітників" at bounding box center [91, 391] width 129 height 30
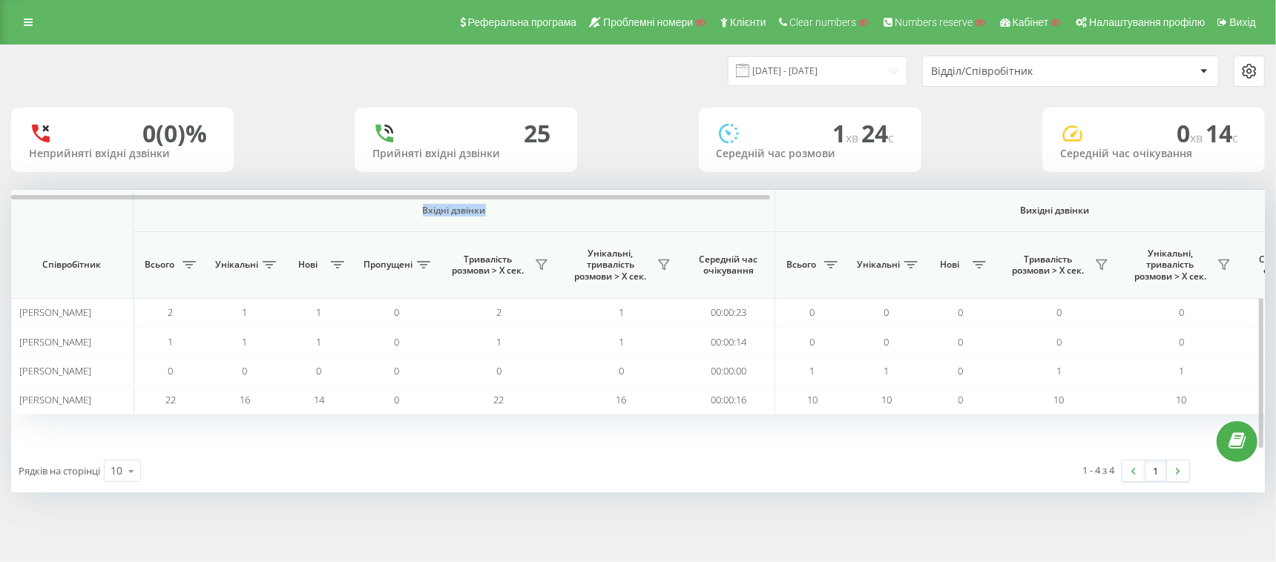
click at [490, 215] on span "Вхідні дзвінки" at bounding box center [454, 211] width 564 height 12
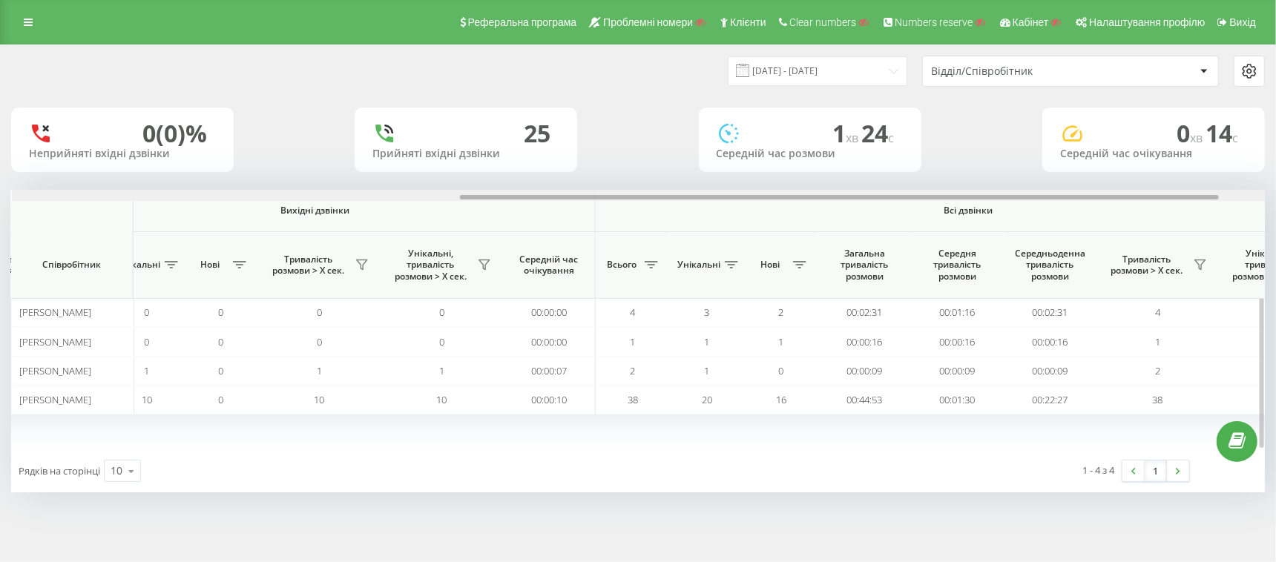
drag, startPoint x: 746, startPoint y: 198, endPoint x: 1198, endPoint y: 190, distance: 452.6
click at [1198, 190] on div at bounding box center [639, 195] width 1254 height 11
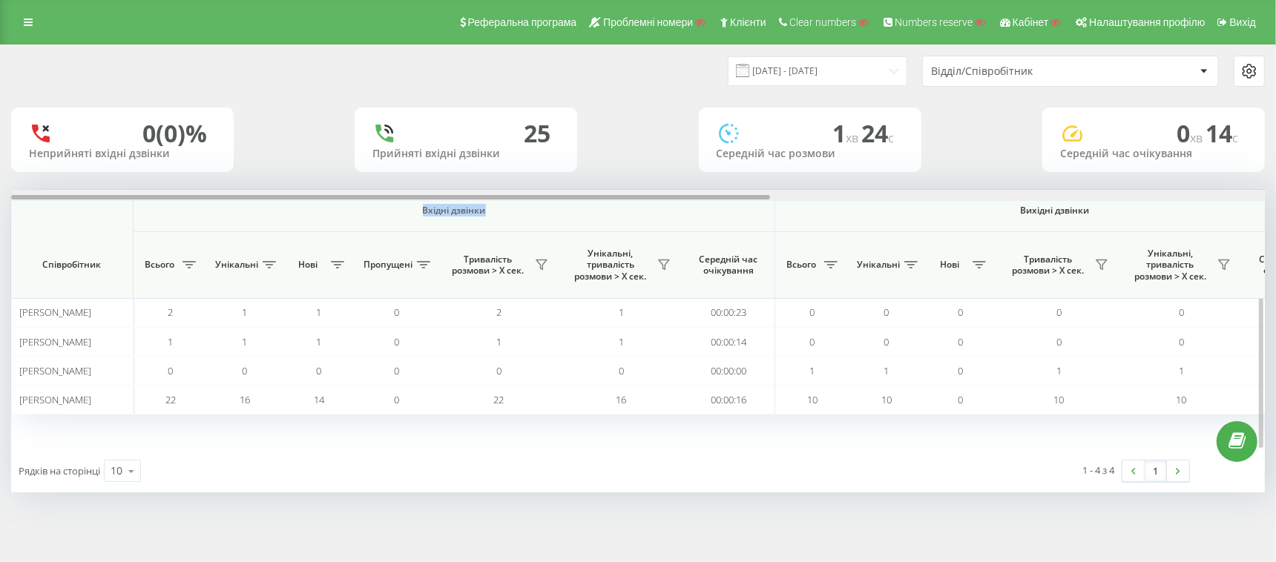
drag, startPoint x: 788, startPoint y: 196, endPoint x: 179, endPoint y: 201, distance: 609.1
click at [179, 201] on div "Вхідні дзвінки Вихідні дзвінки Всі дзвінки Співробітник Всього Унікальні Нові П…" at bounding box center [638, 320] width 1254 height 260
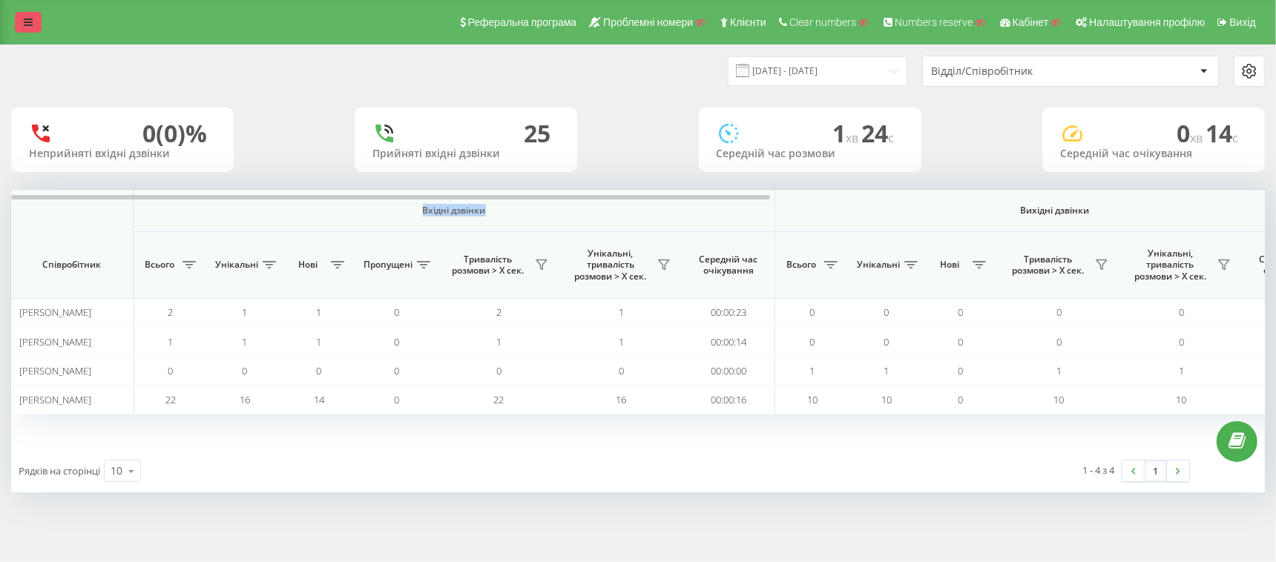
click at [30, 21] on icon at bounding box center [28, 22] width 9 height 10
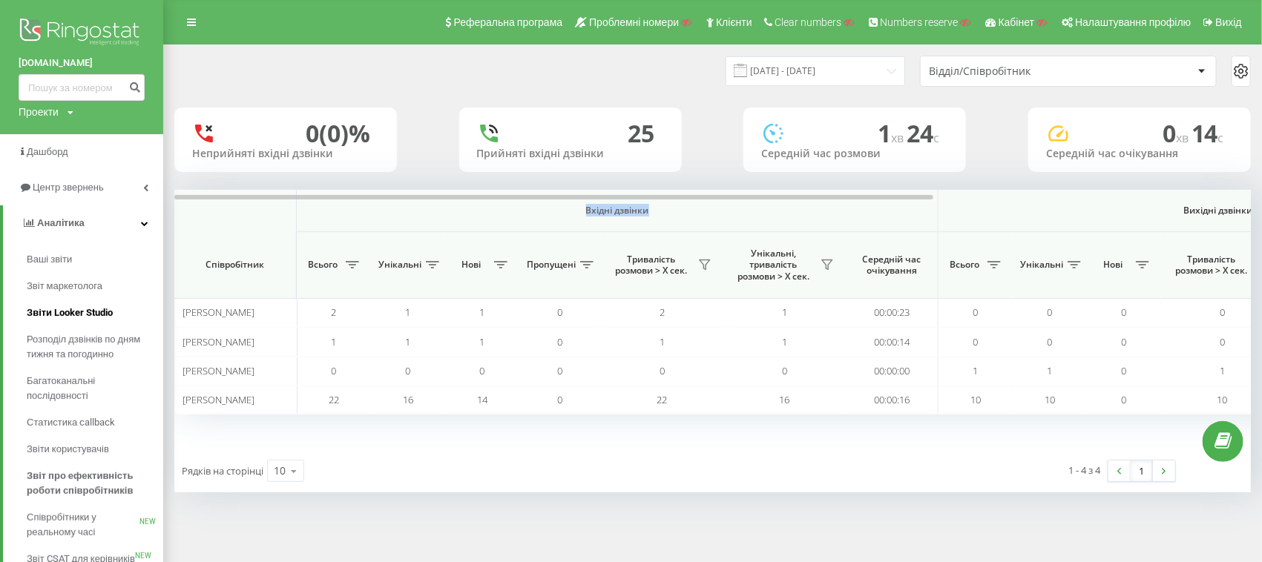
click at [53, 313] on span "Звіти Looker Studio" at bounding box center [70, 313] width 86 height 15
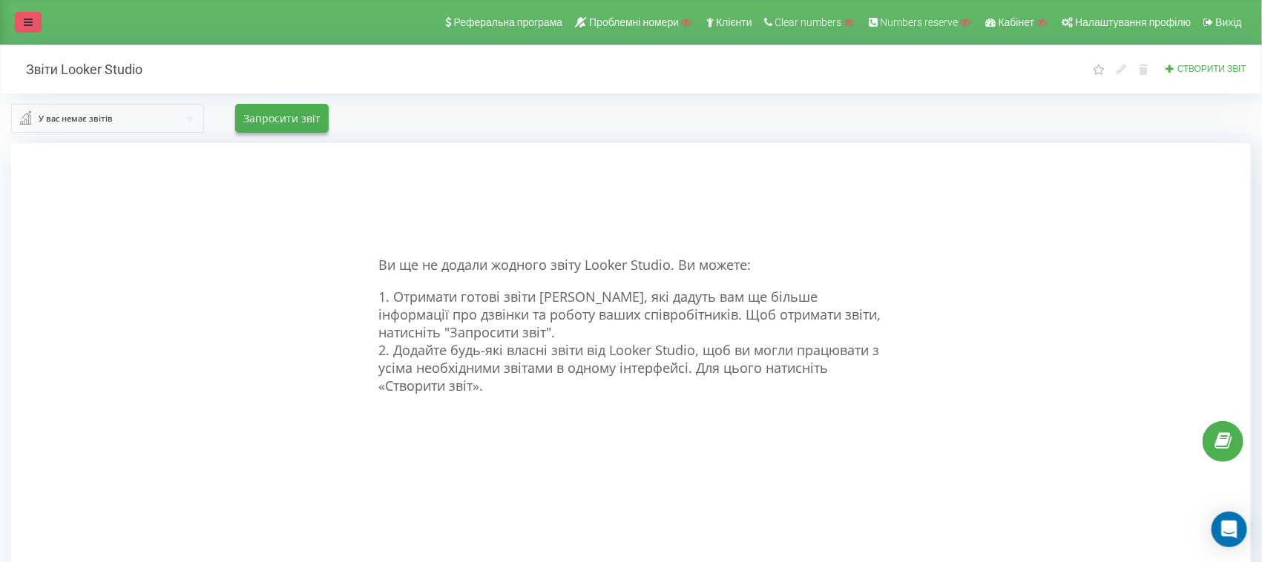
click at [34, 27] on link at bounding box center [28, 22] width 27 height 21
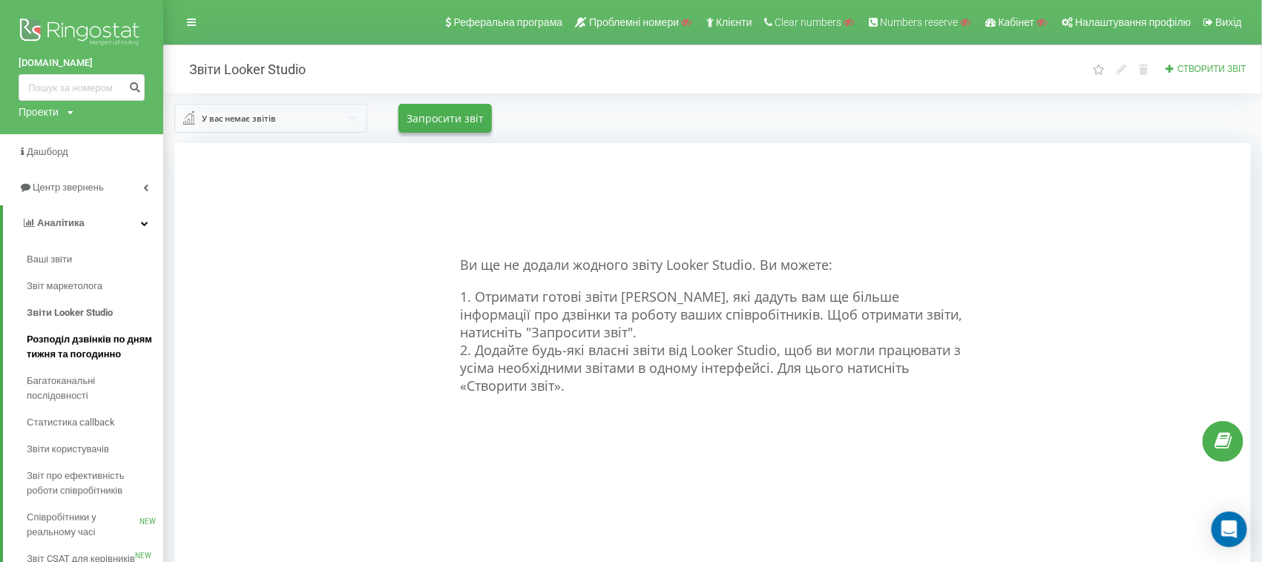
click at [62, 357] on span "Розподіл дзвінків по дням тижня та погодинно" at bounding box center [91, 347] width 129 height 30
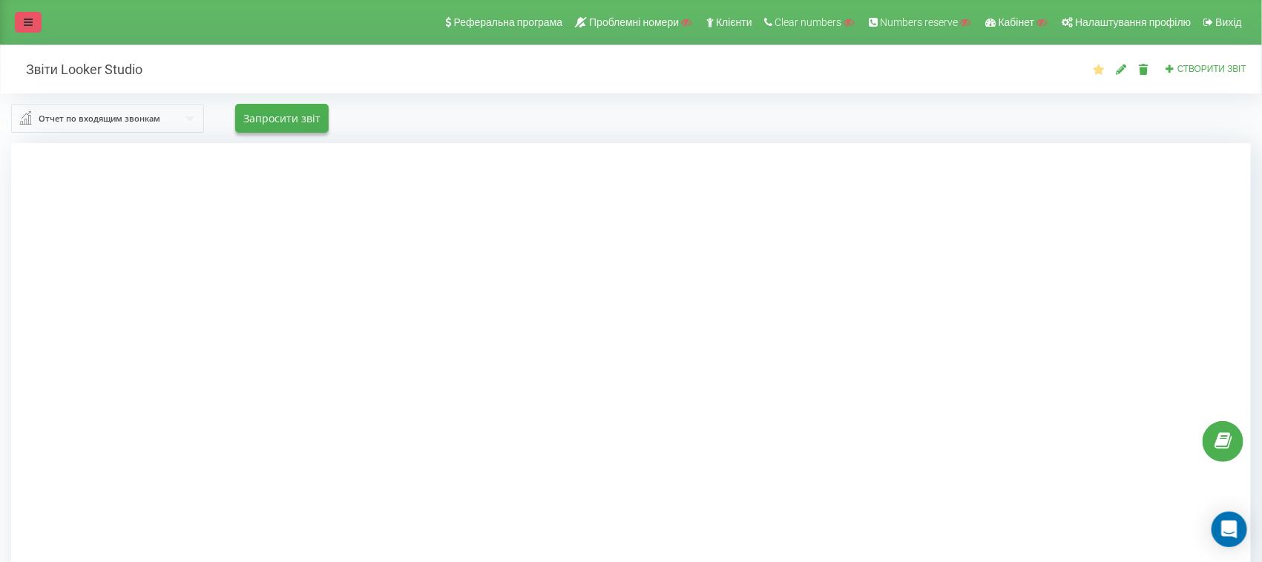
click at [33, 29] on link at bounding box center [28, 22] width 27 height 21
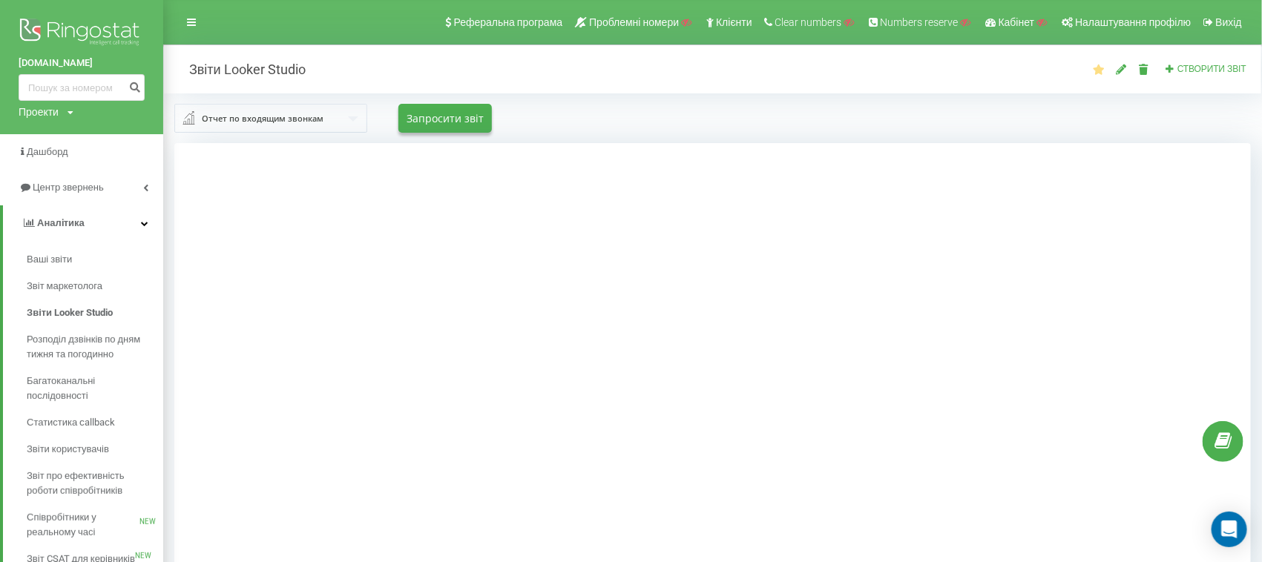
click at [65, 30] on img at bounding box center [82, 33] width 126 height 37
